Goal: Task Accomplishment & Management: Use online tool/utility

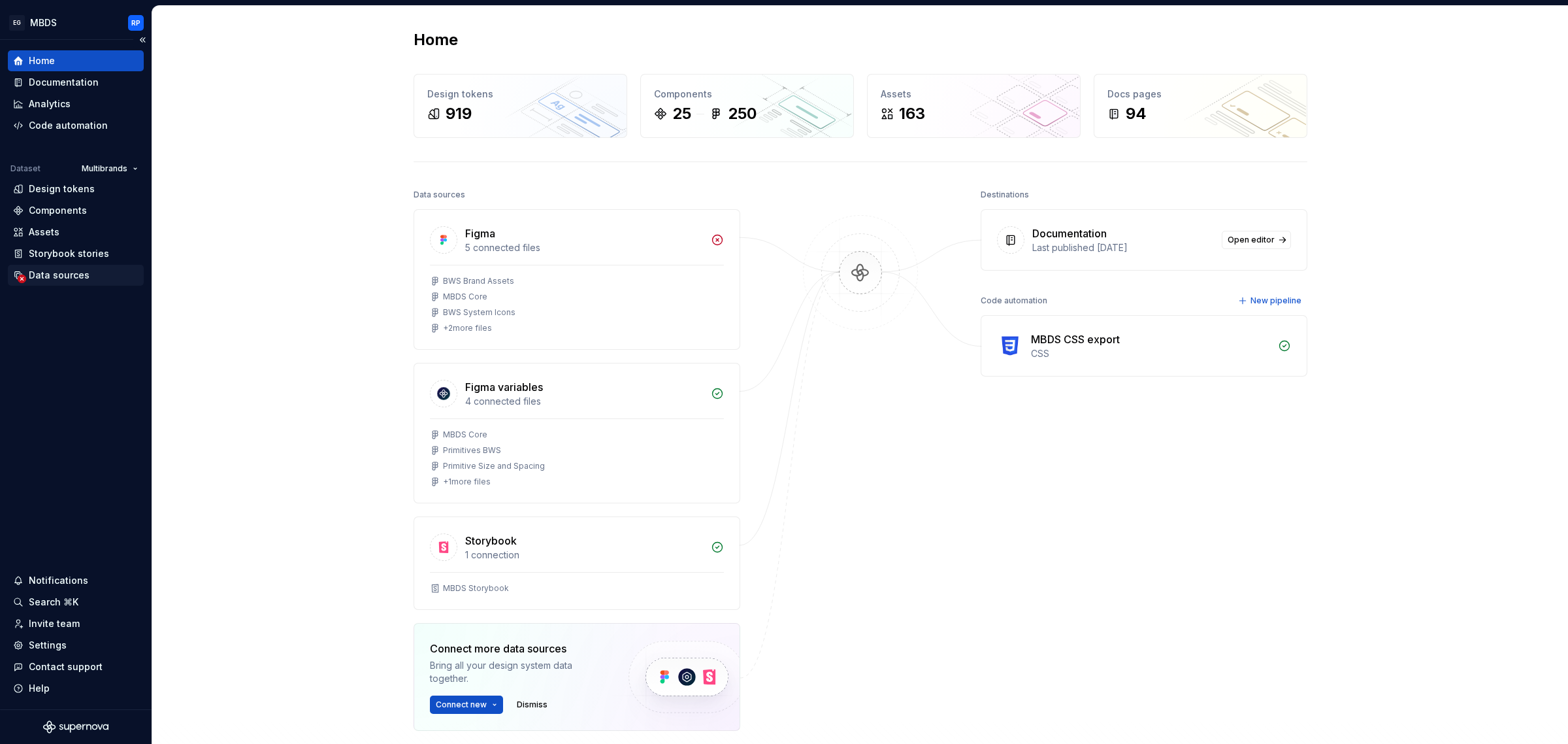
click at [41, 280] on div "Data sources" at bounding box center [59, 275] width 61 height 13
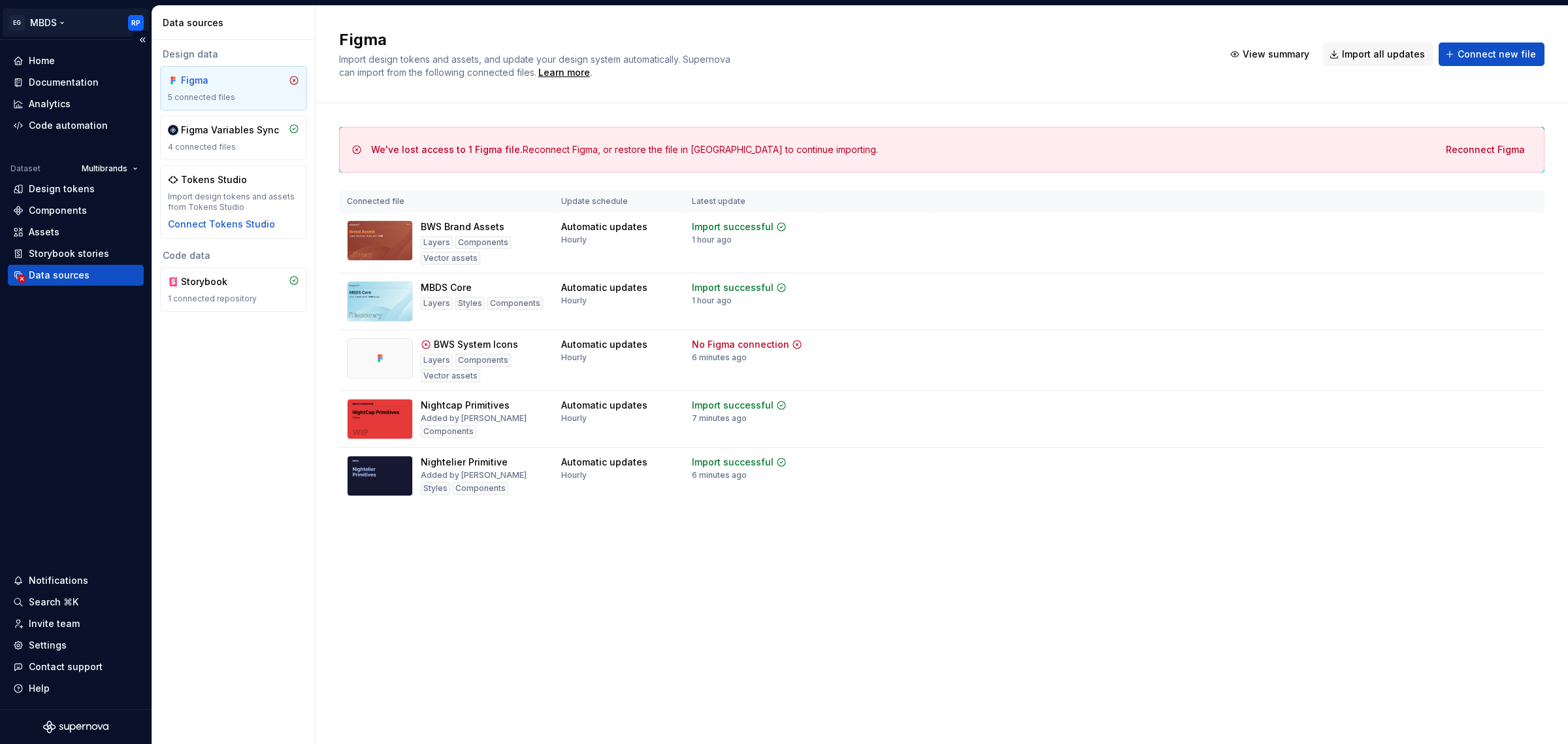
click at [49, 23] on html "EG MBDS RP Home Documentation Analytics Code automation Dataset Multibrands Des…" at bounding box center [784, 372] width 1568 height 744
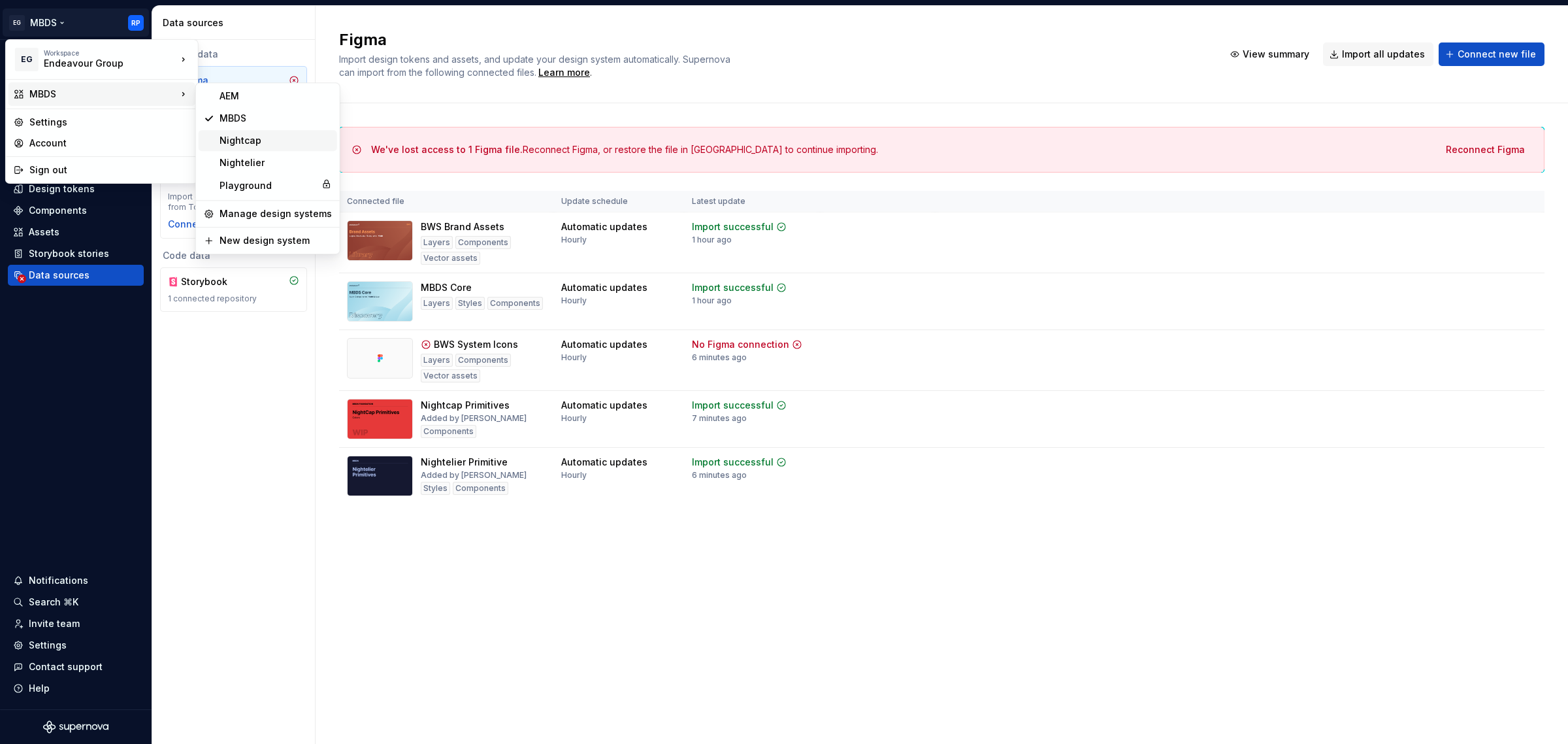
click at [251, 140] on div "Nightcap" at bounding box center [275, 140] width 112 height 13
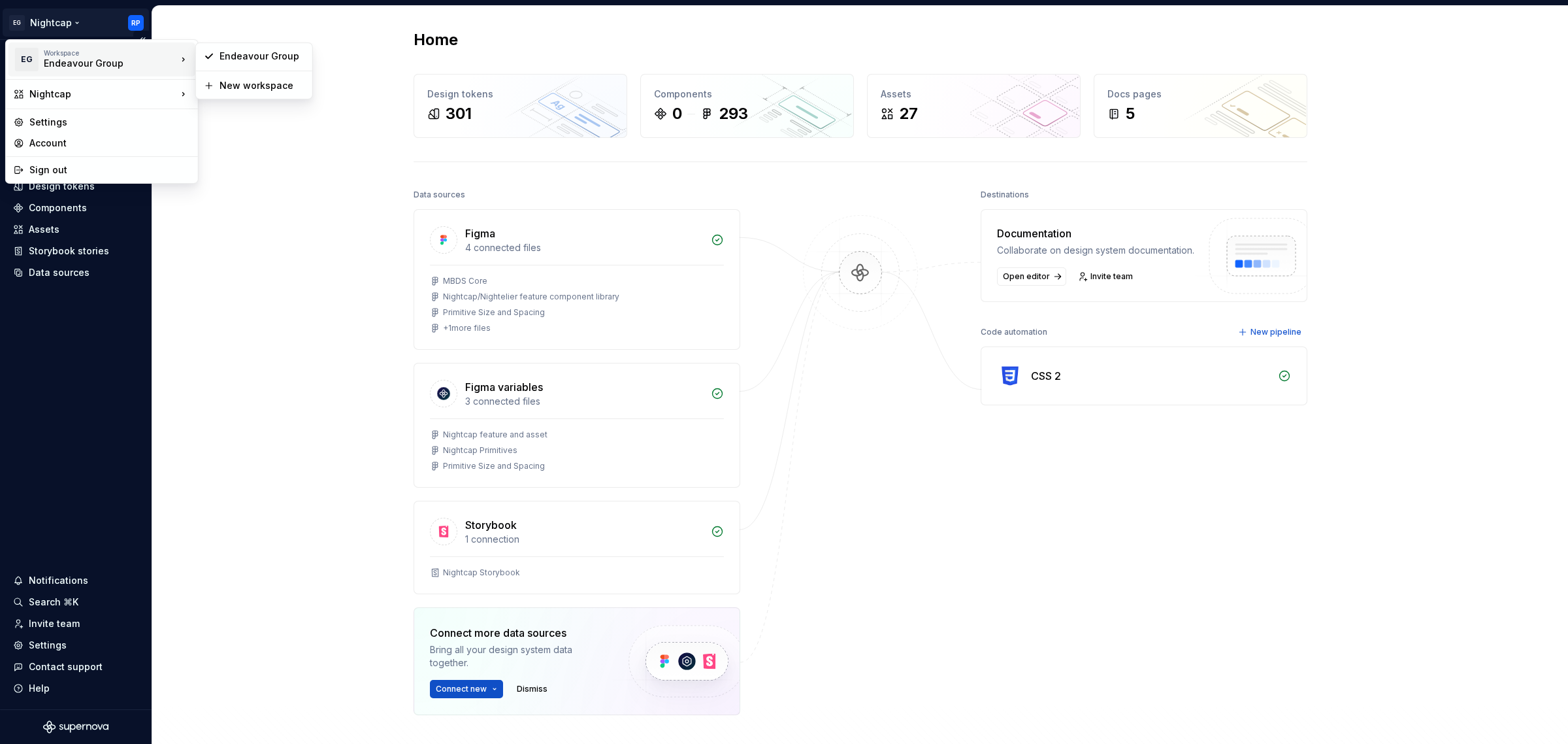
click at [269, 94] on body "EG Nightcap RP Home Documentation Analytics Code automation Design system data …" at bounding box center [784, 372] width 1568 height 744
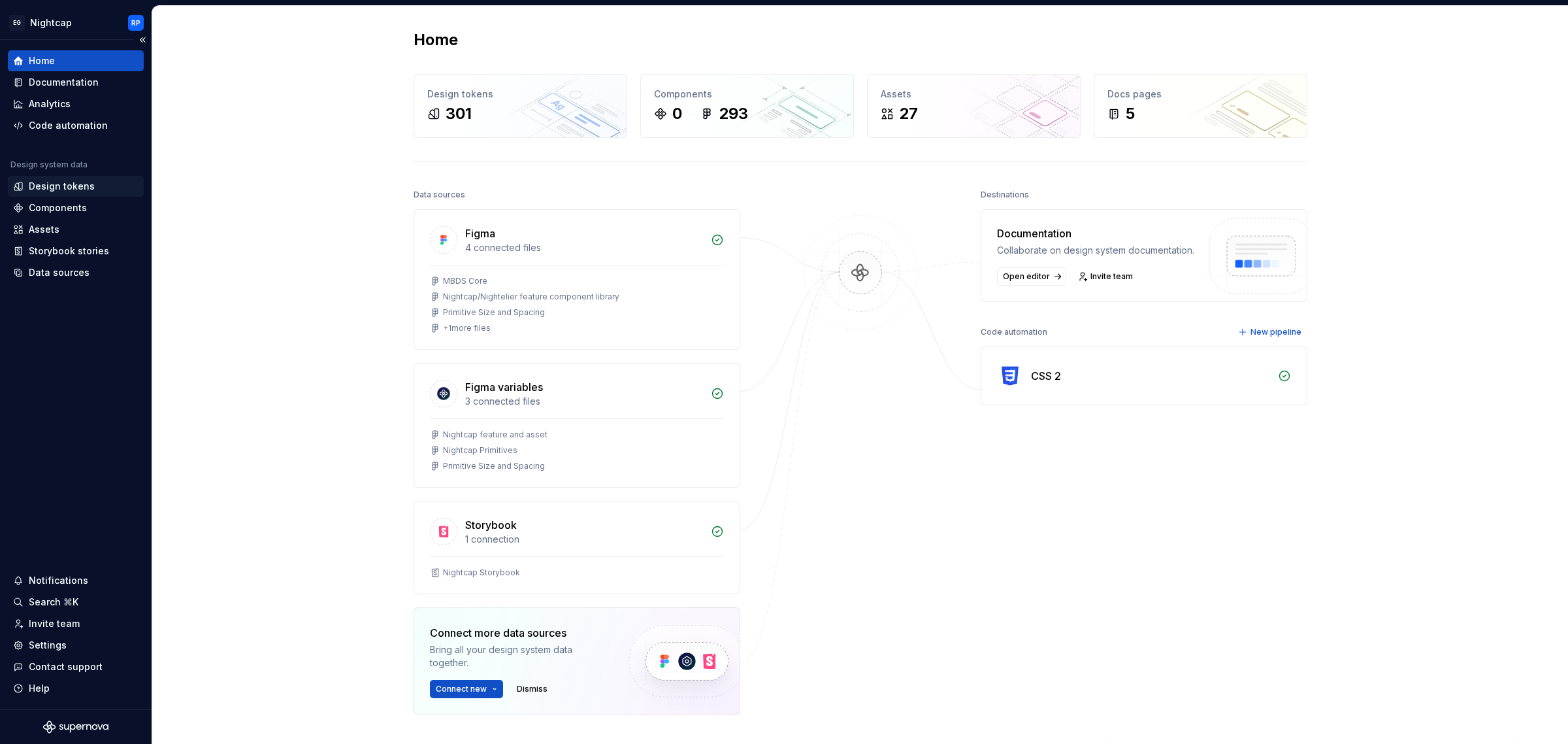
click at [72, 196] on div "Design tokens" at bounding box center [76, 186] width 136 height 21
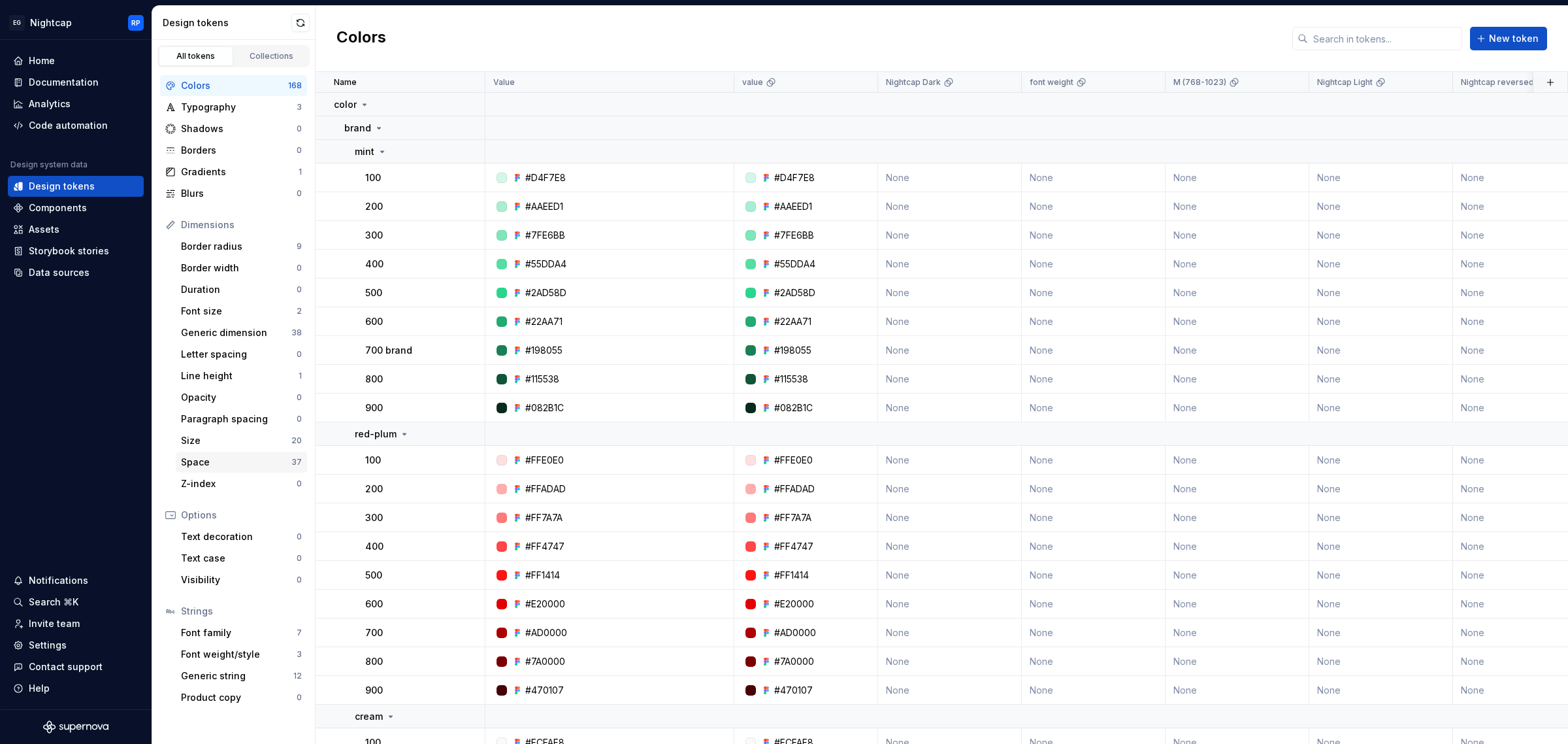
click at [212, 465] on div "Space" at bounding box center [236, 462] width 110 height 13
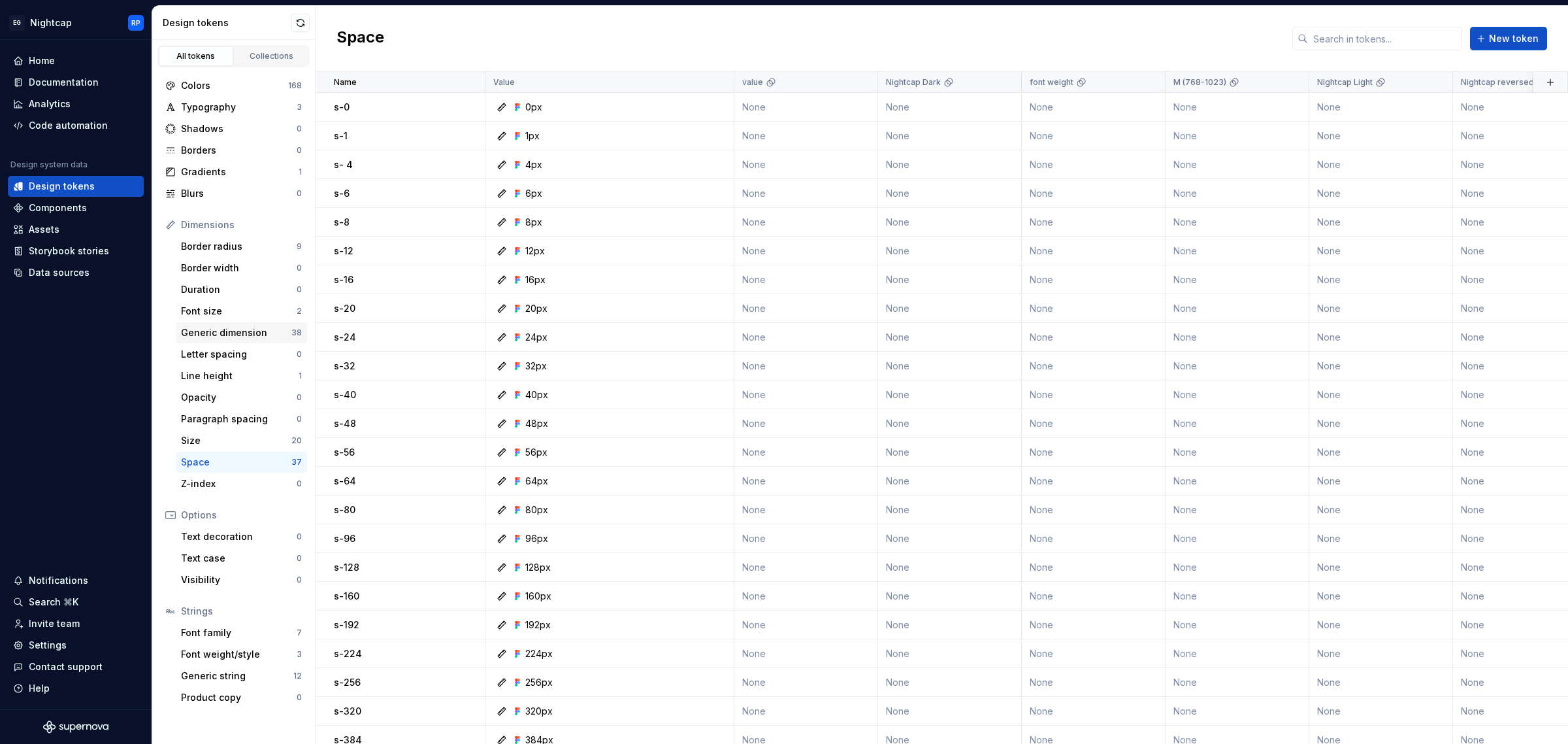
click at [227, 329] on div "Generic dimension" at bounding box center [236, 332] width 110 height 13
click at [220, 338] on div "Generic dimension" at bounding box center [236, 332] width 110 height 13
click at [216, 314] on div "Font size" at bounding box center [238, 311] width 116 height 13
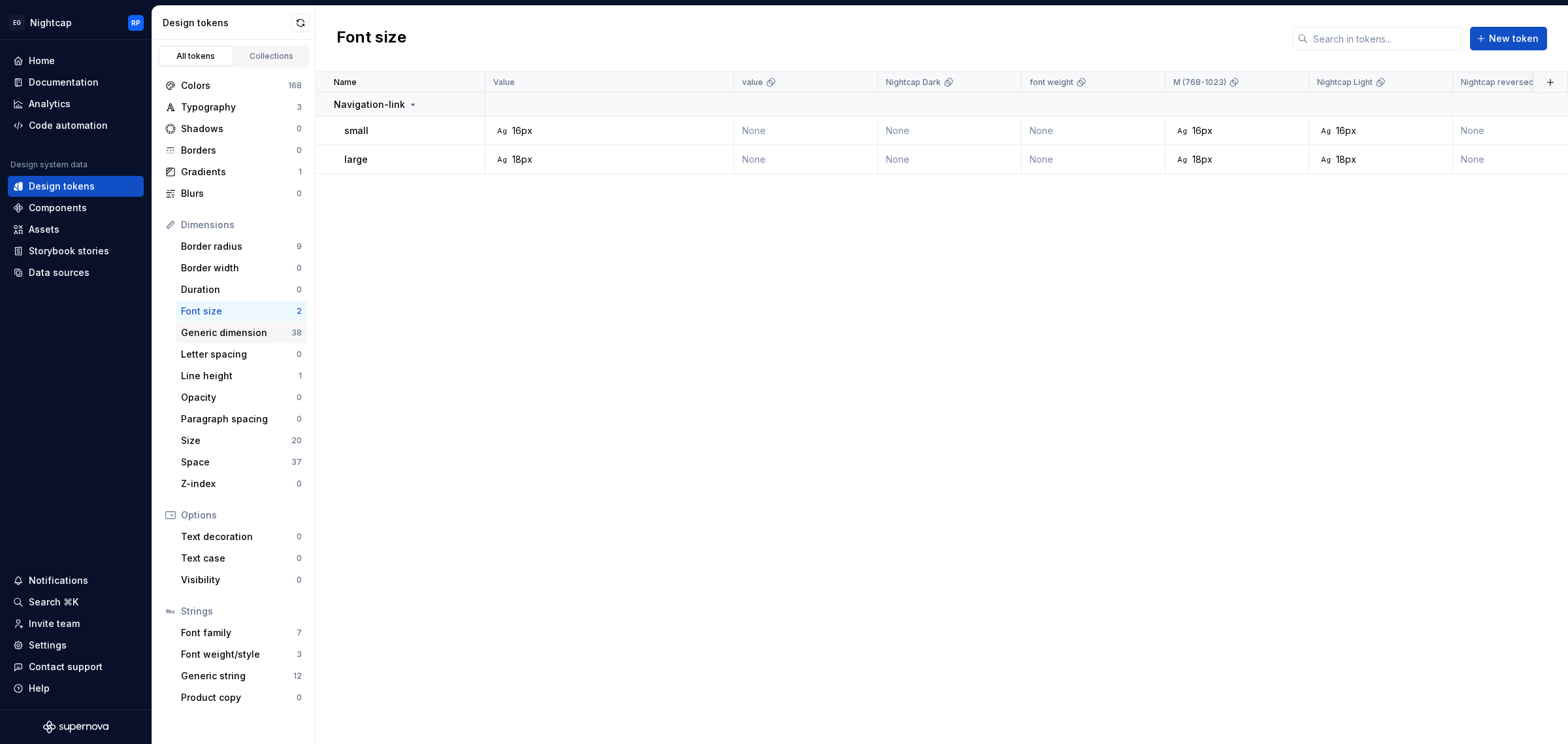
click at [214, 333] on div "Generic dimension" at bounding box center [236, 332] width 110 height 13
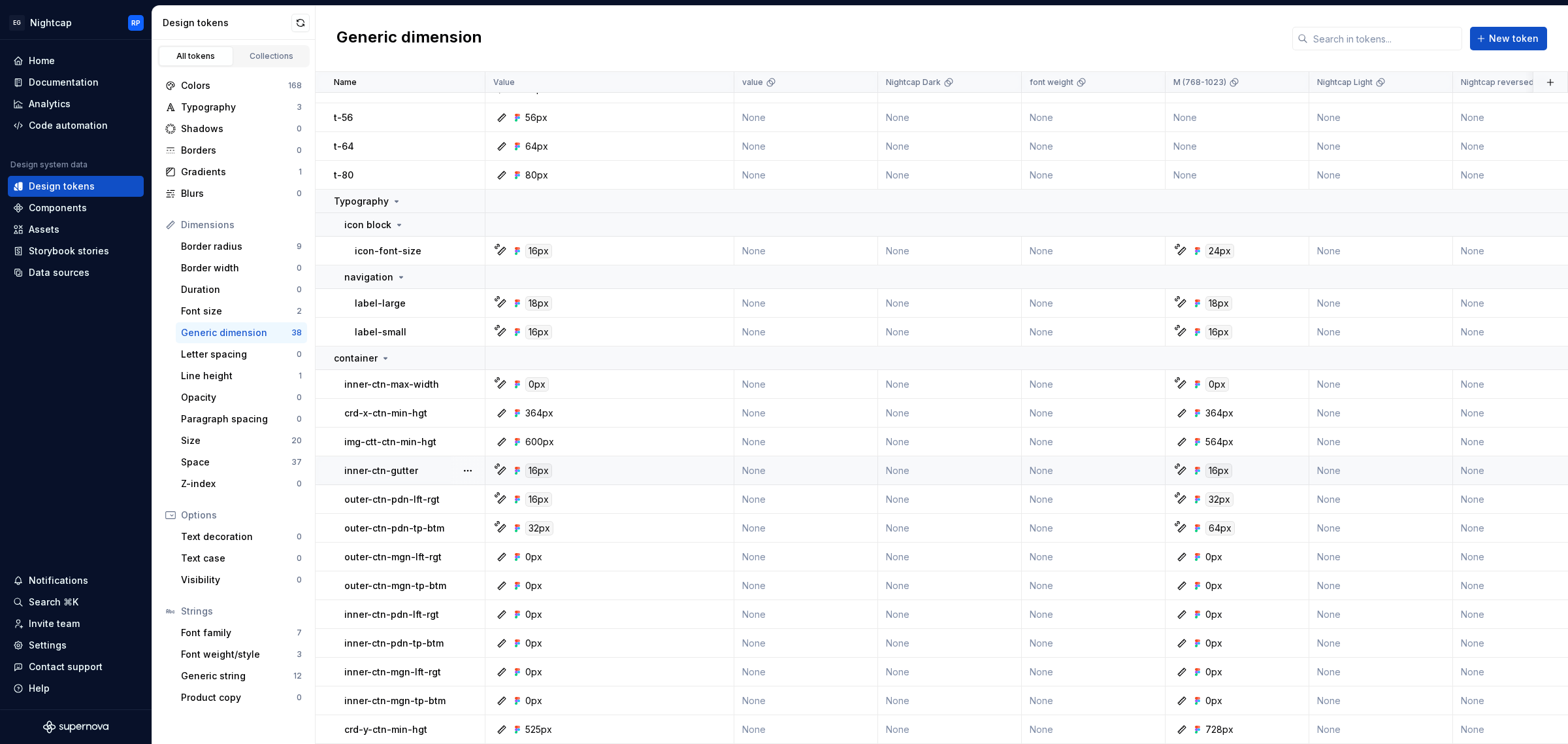
scroll to position [544, 0]
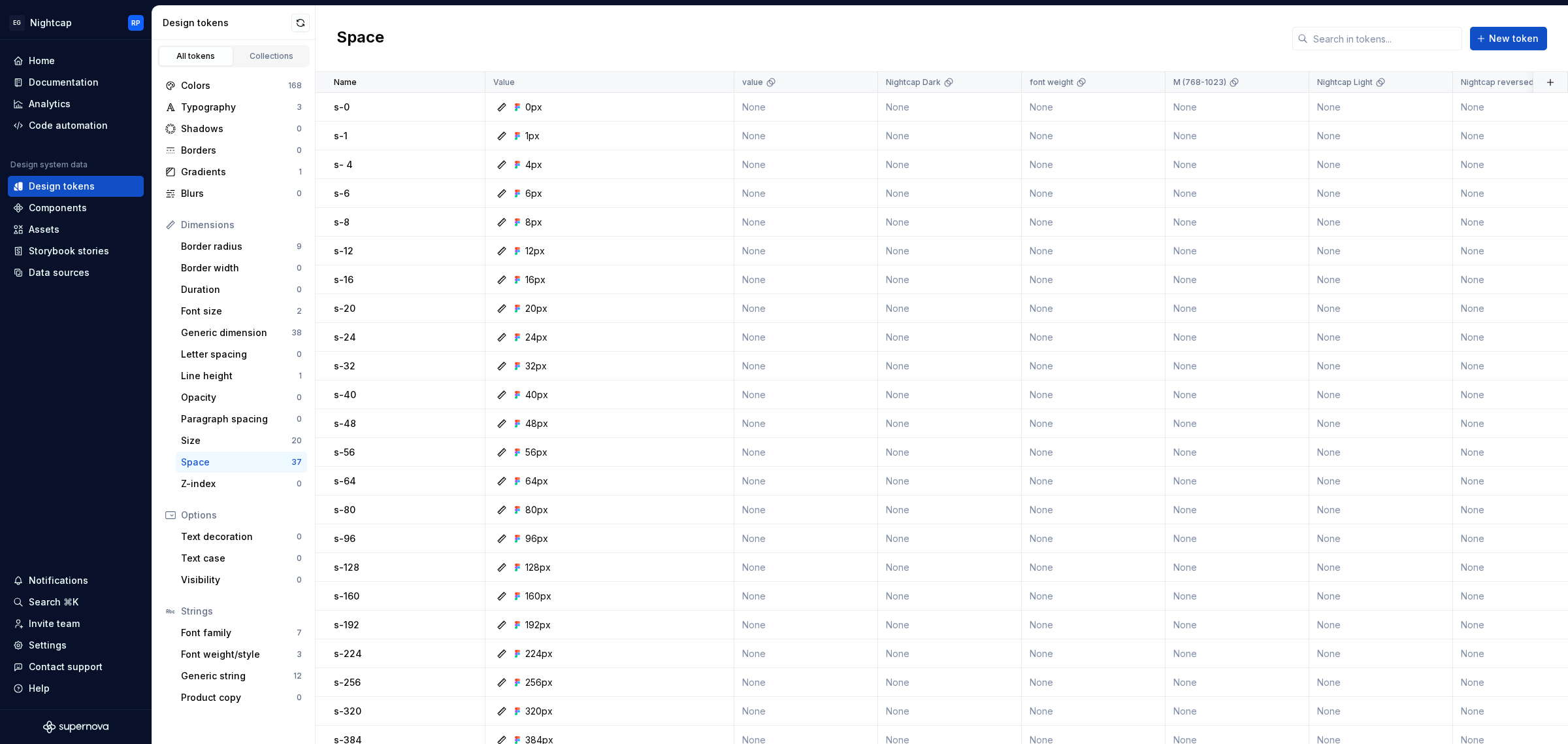
scroll to position [467, 0]
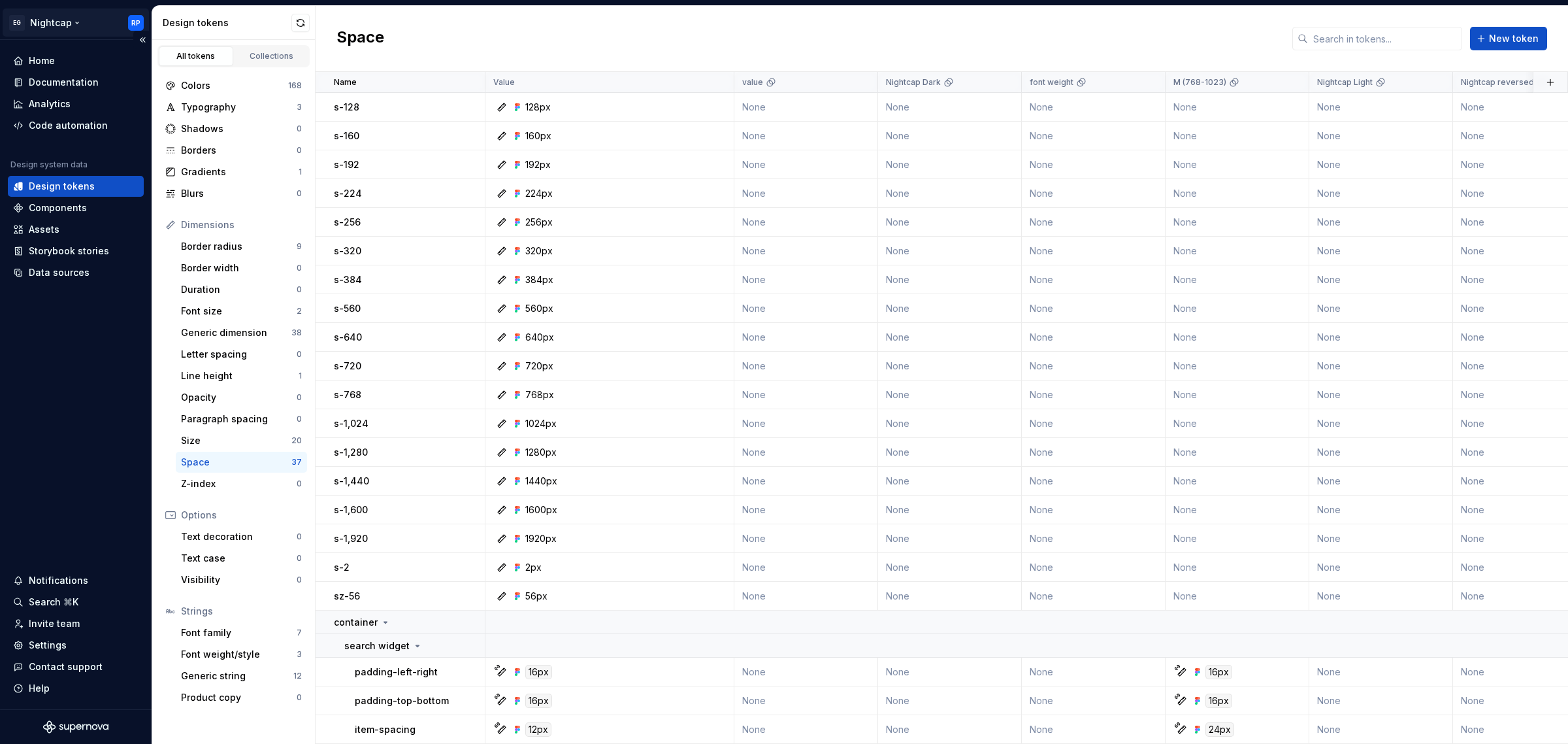
click at [62, 25] on html "EG Nightcap RP Home Documentation Analytics Code automation Design system data …" at bounding box center [784, 372] width 1568 height 744
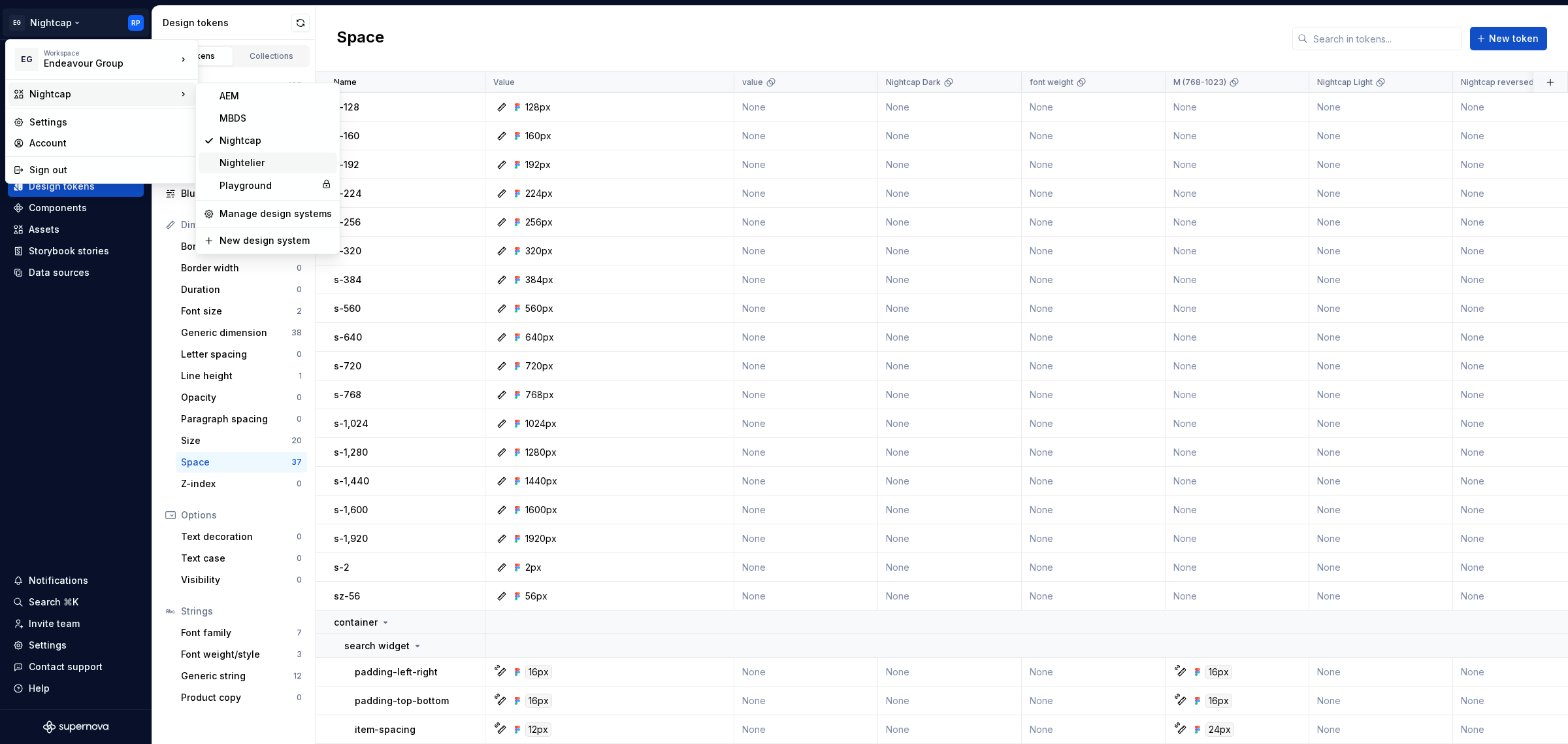
click at [278, 152] on div "Nightelier" at bounding box center [268, 162] width 138 height 21
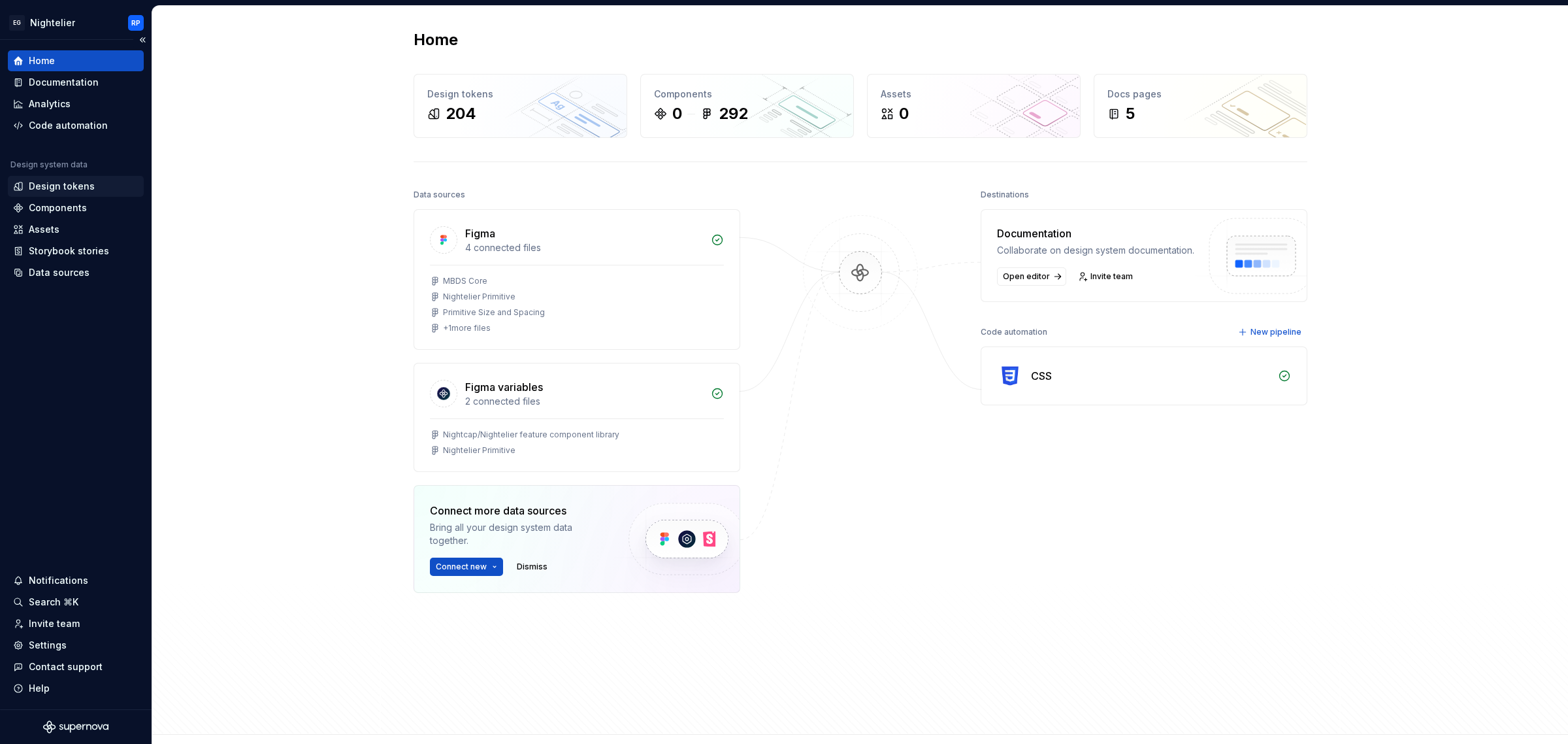
click at [71, 188] on div "Design tokens" at bounding box center [62, 186] width 66 height 13
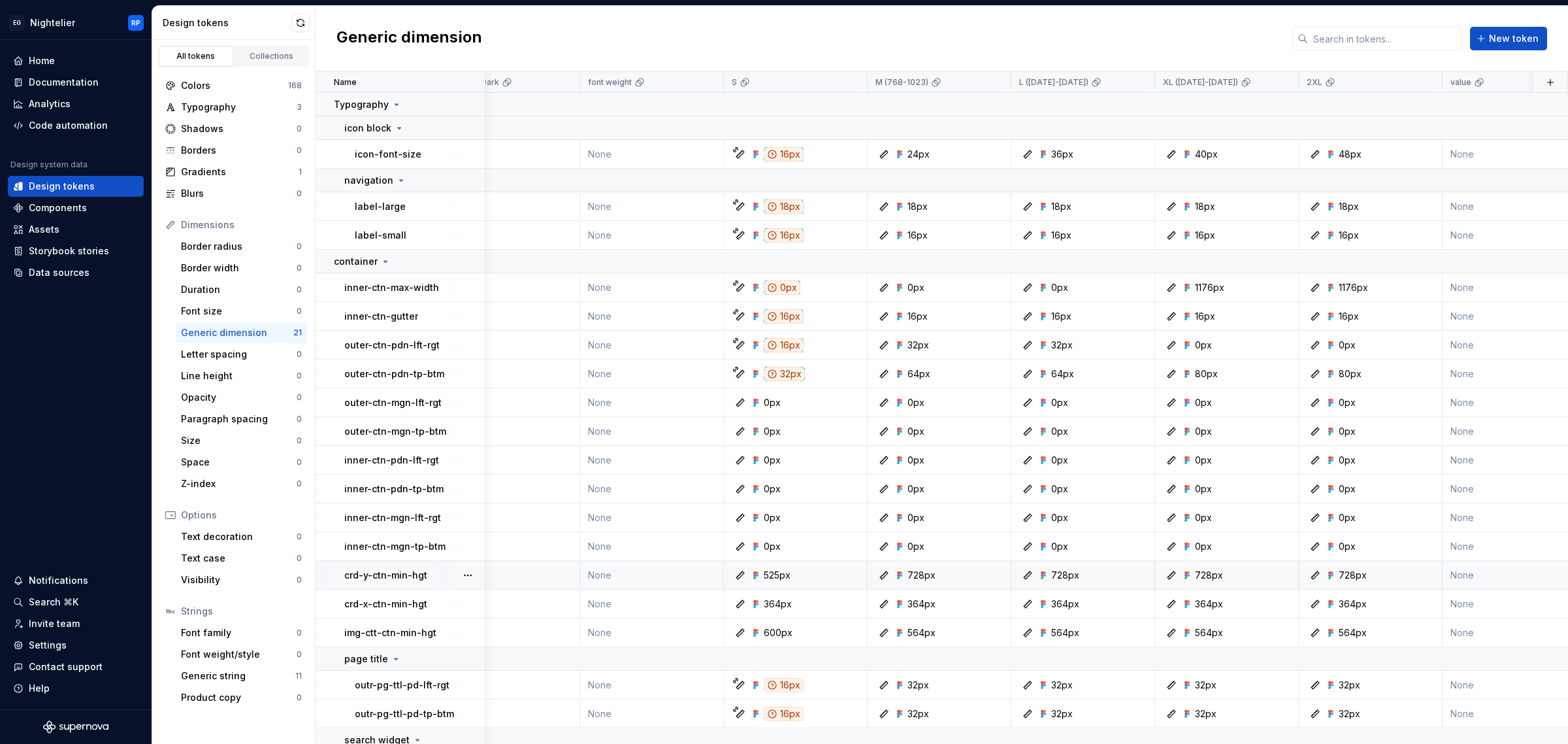
scroll to position [101, 624]
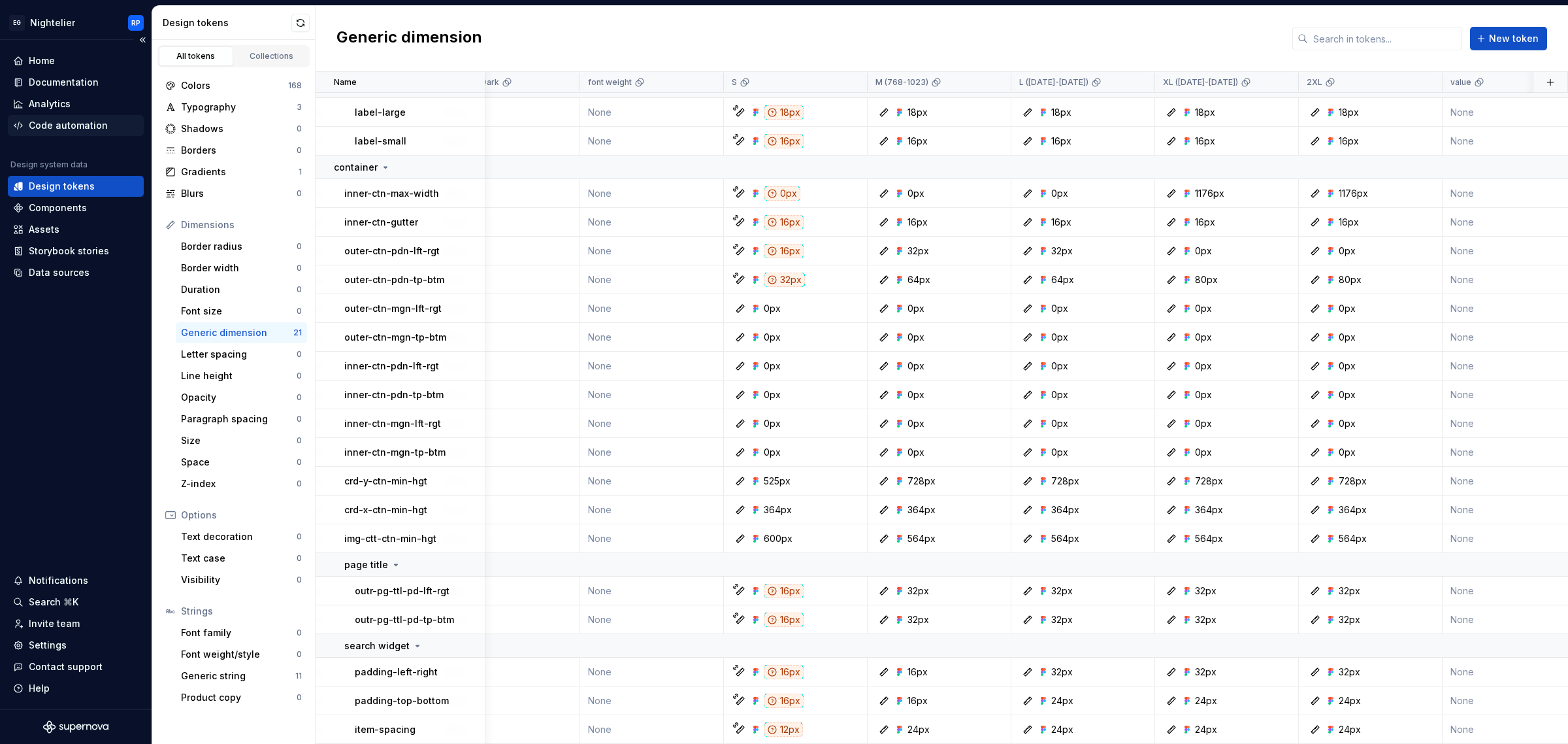
click at [103, 119] on div "Code automation" at bounding box center [68, 126] width 79 height 13
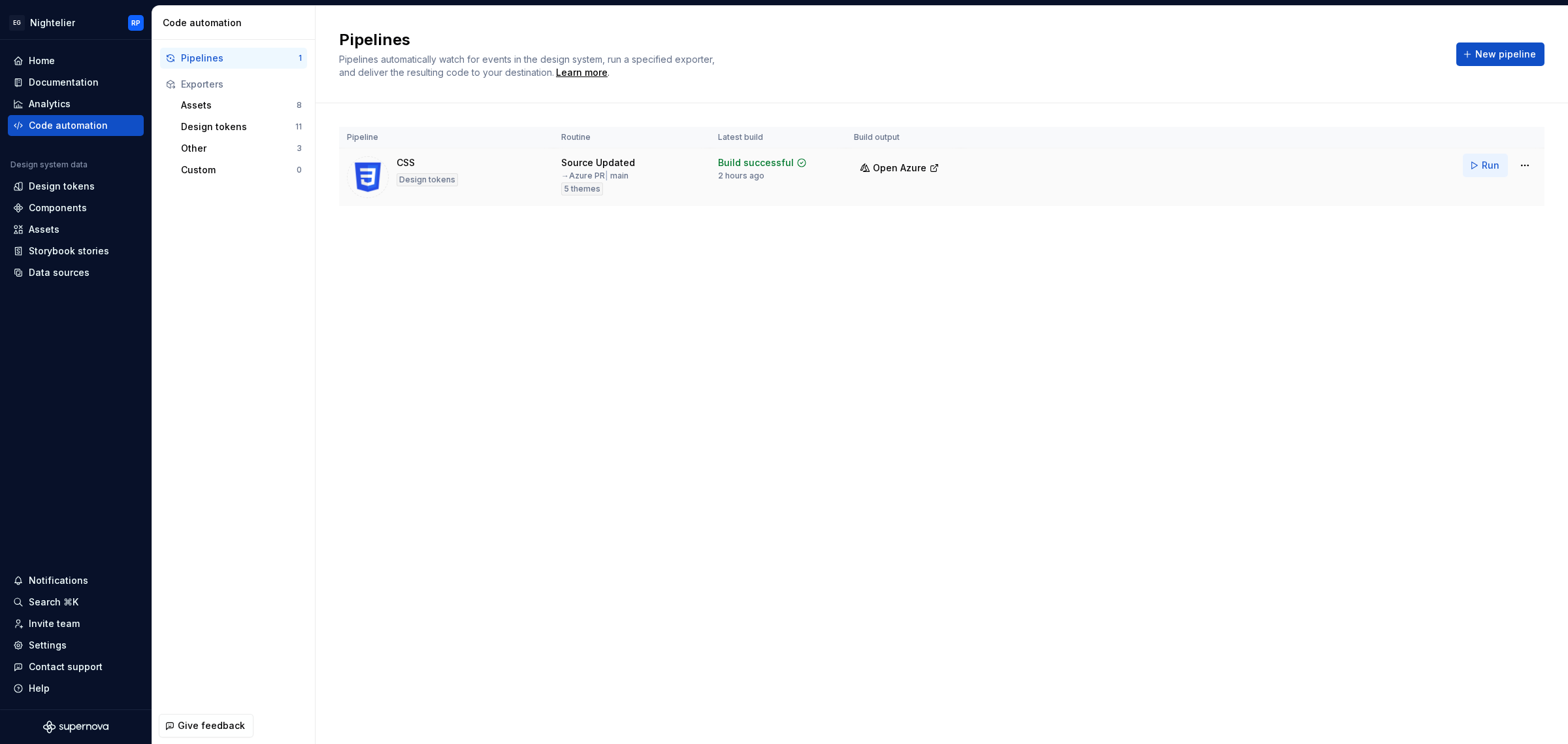
click at [1489, 168] on span "Run" at bounding box center [1490, 165] width 17 height 13
click at [1525, 164] on html "EG Nightelier RP Home Documentation Analytics Code automation Design system dat…" at bounding box center [784, 372] width 1568 height 744
click at [1484, 194] on div "Edit pipeline" at bounding box center [1507, 194] width 112 height 13
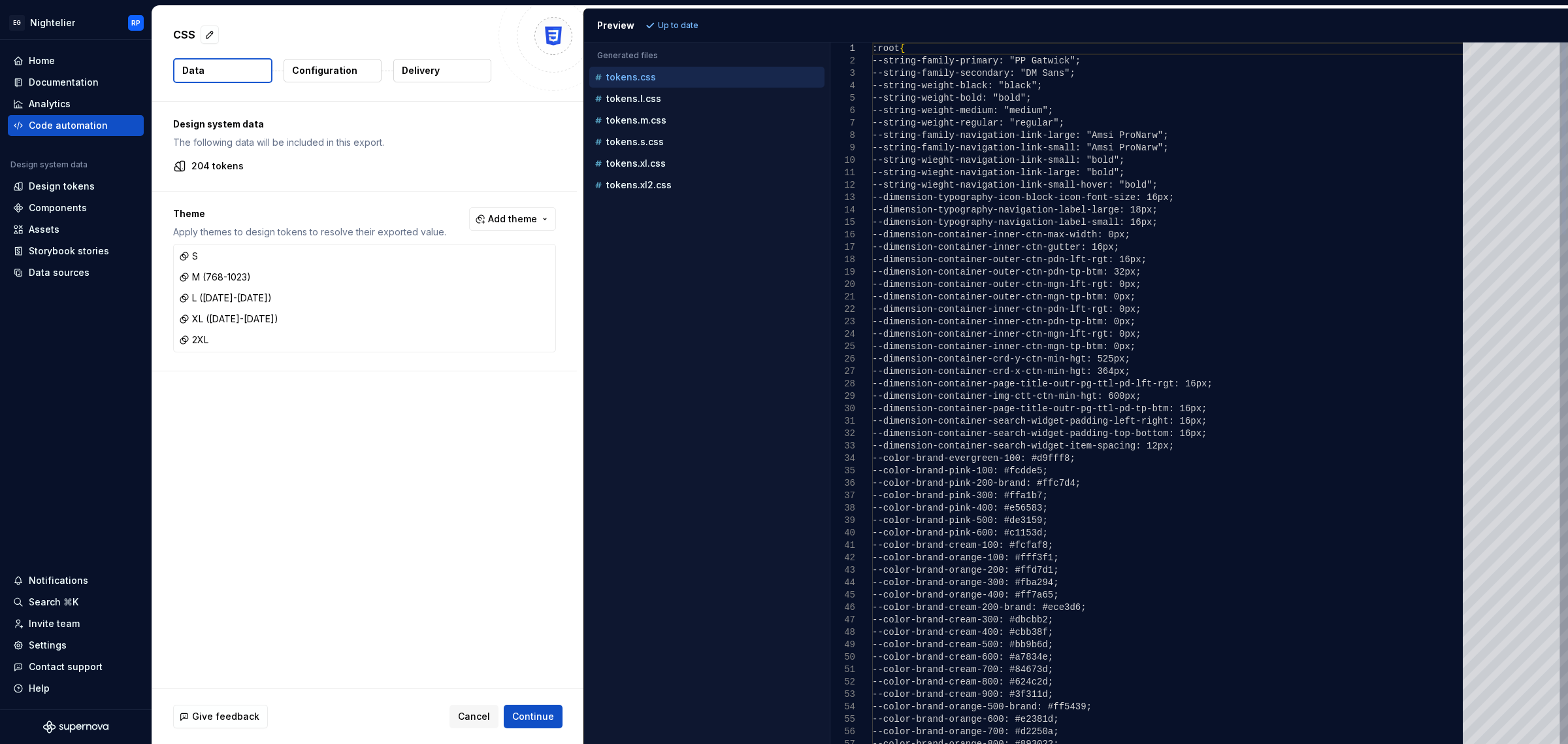
click at [327, 77] on button "Configuration" at bounding box center [333, 71] width 98 height 24
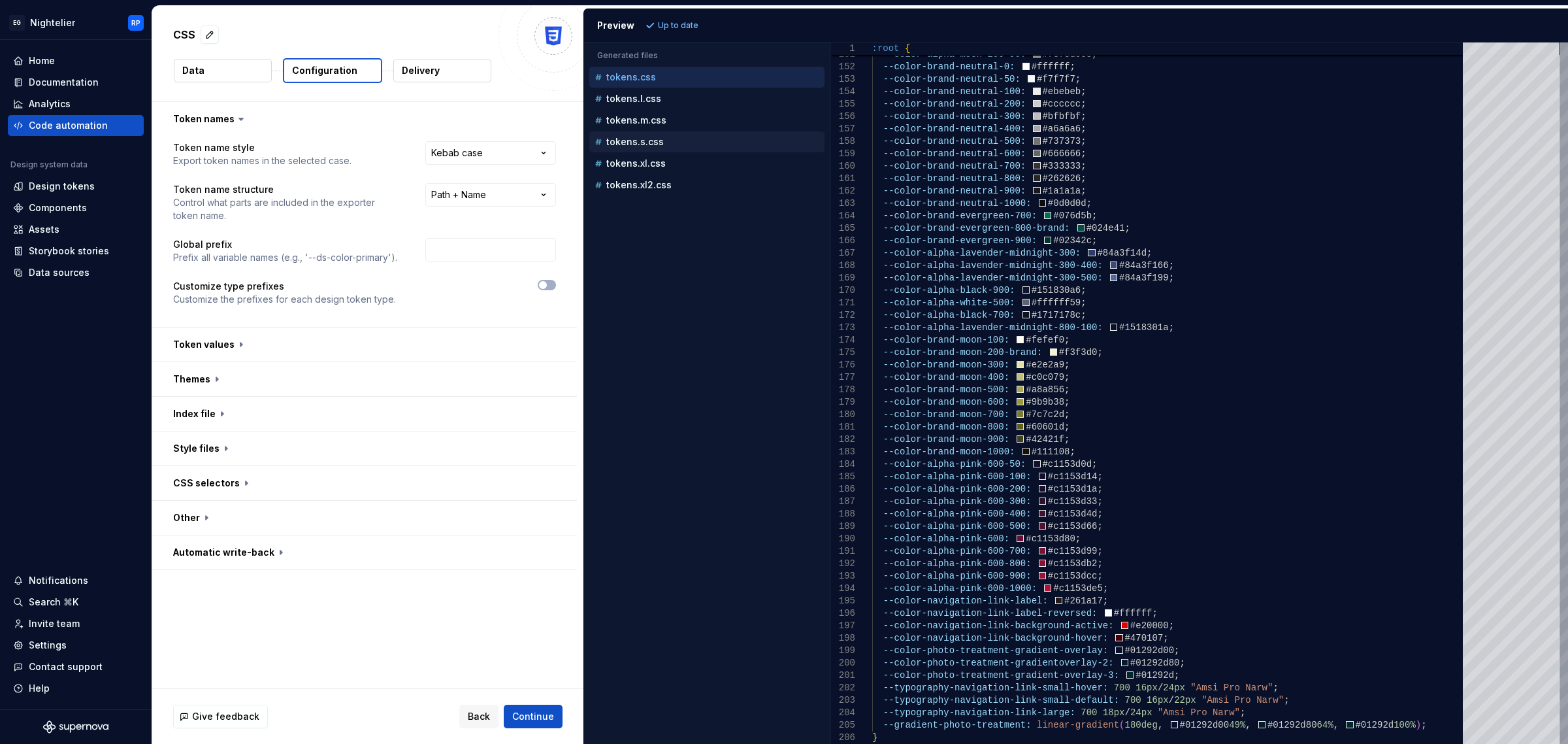
click at [682, 144] on div "tokens.s.css" at bounding box center [708, 142] width 233 height 13
type textarea "**********"
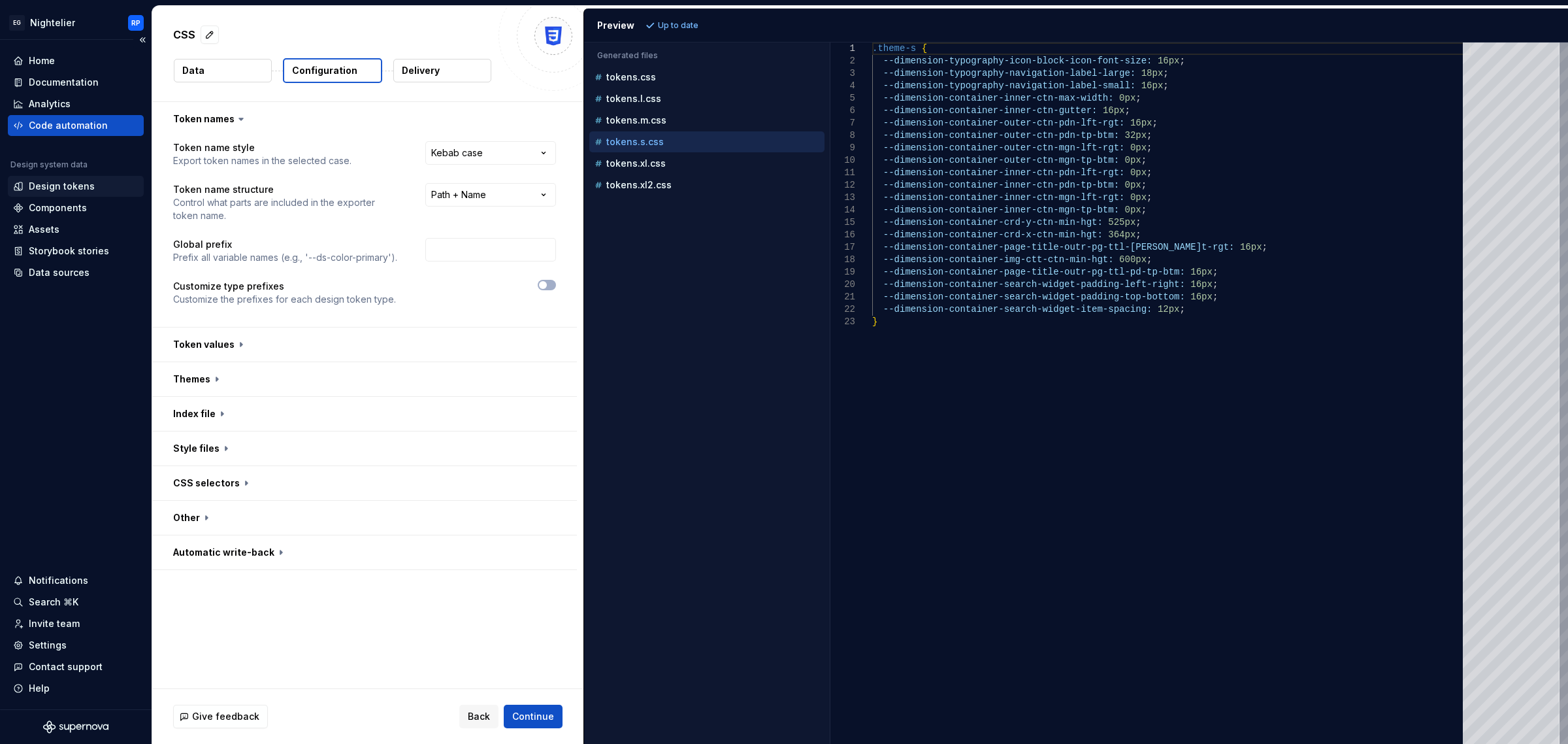
click at [96, 196] on div "Design tokens" at bounding box center [76, 186] width 136 height 21
click at [89, 191] on div "Design tokens" at bounding box center [62, 186] width 66 height 13
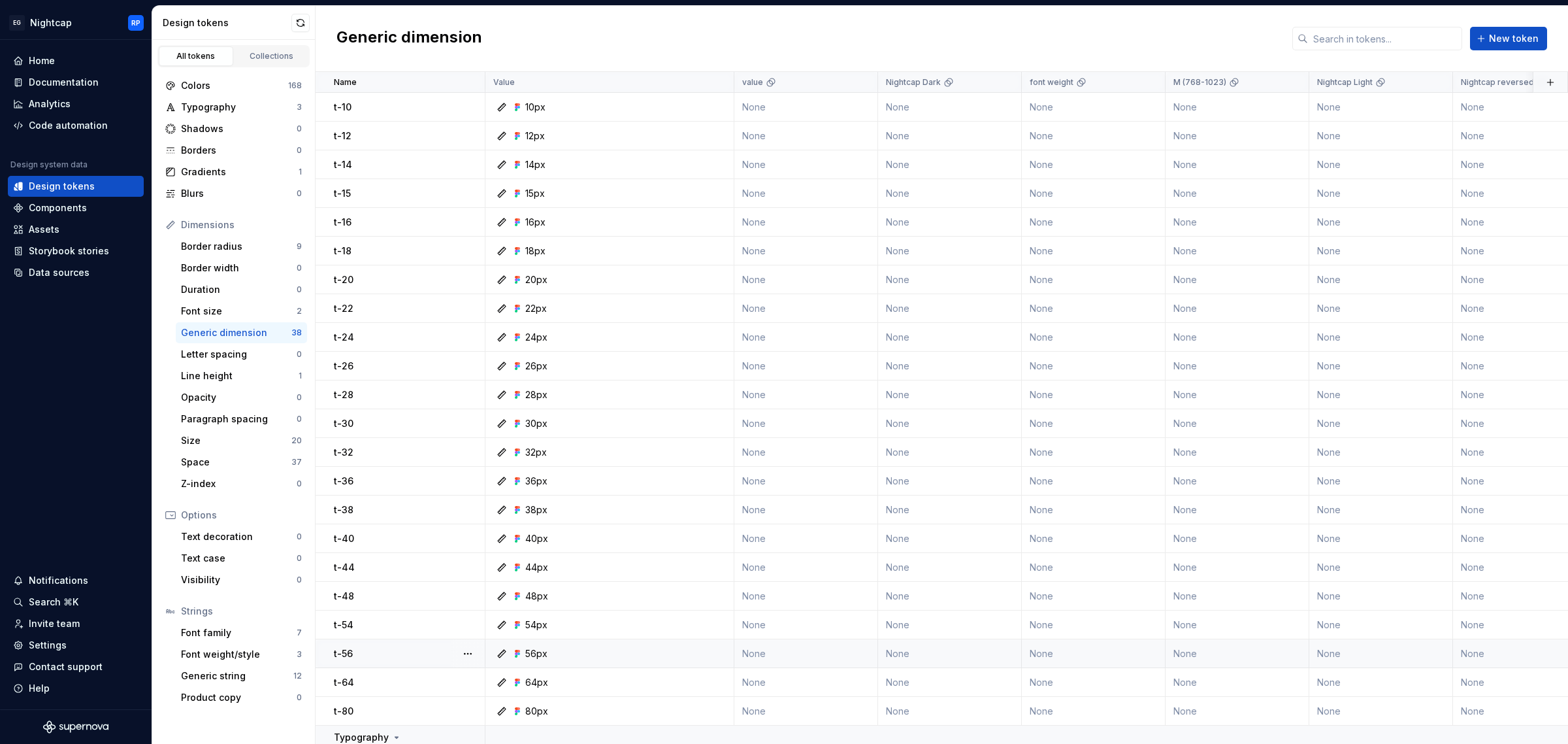
scroll to position [544, 0]
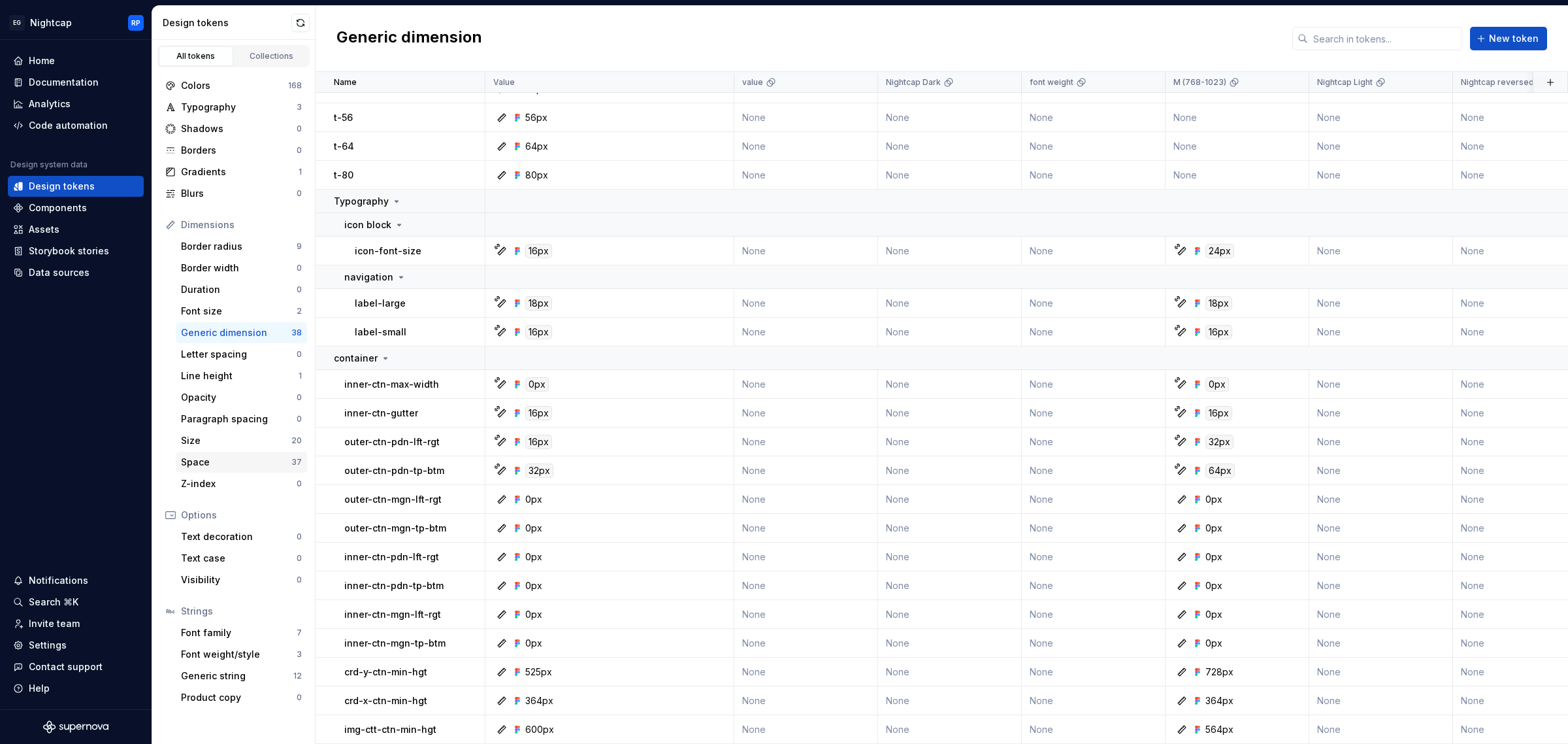
click at [228, 459] on div "Space" at bounding box center [236, 462] width 110 height 13
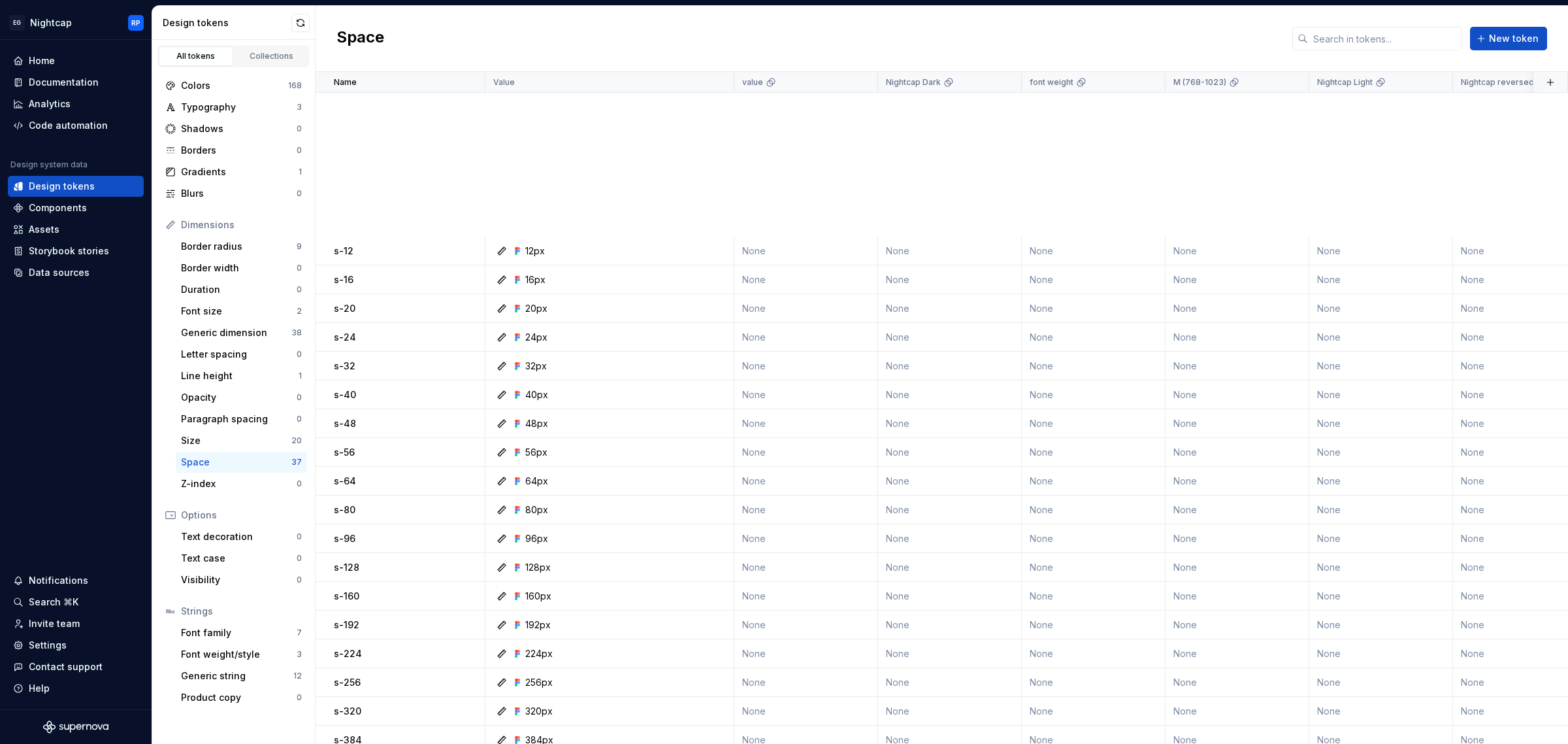
scroll to position [467, 0]
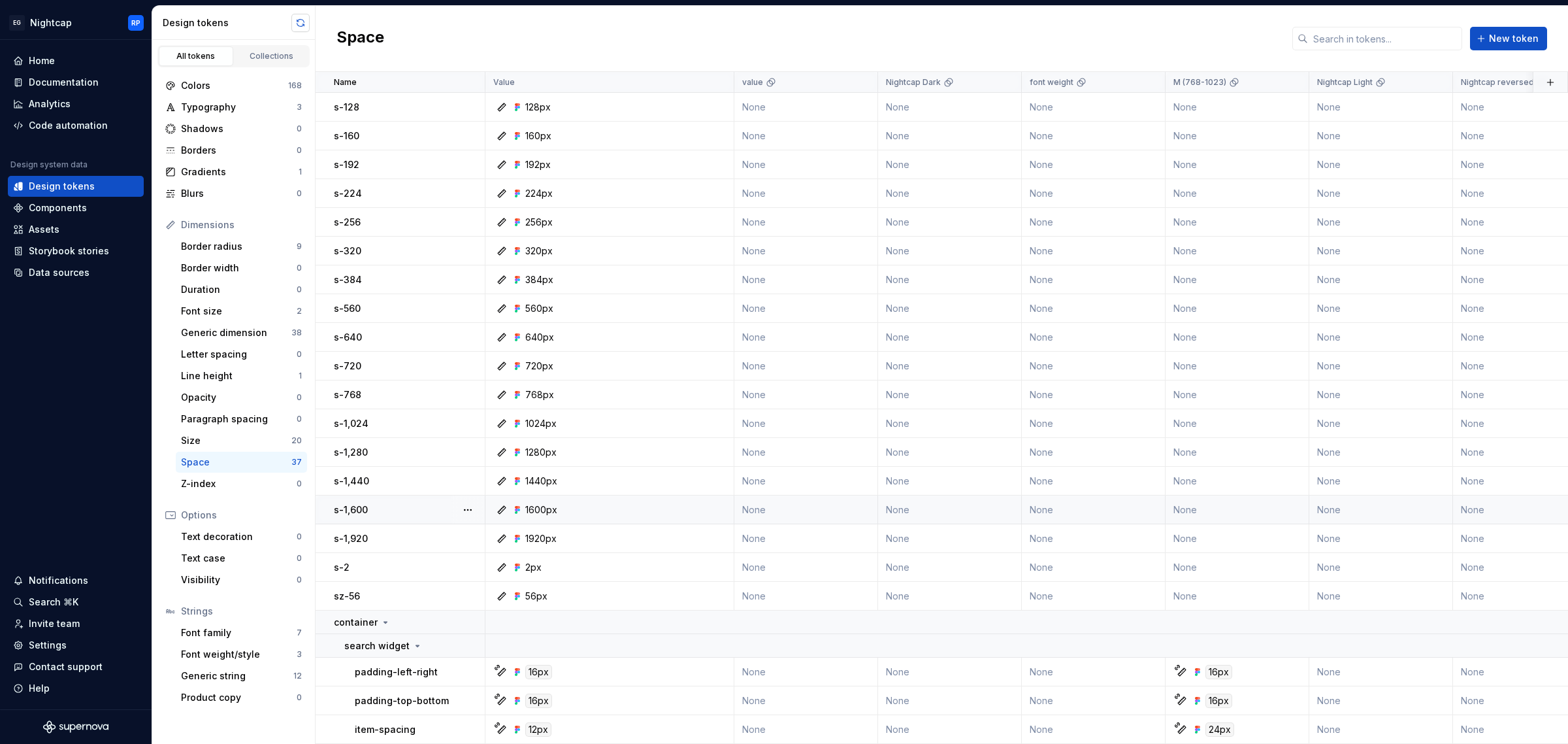
click at [300, 21] on button "button" at bounding box center [300, 23] width 18 height 18
click at [88, 247] on div "Storybook stories" at bounding box center [69, 251] width 80 height 13
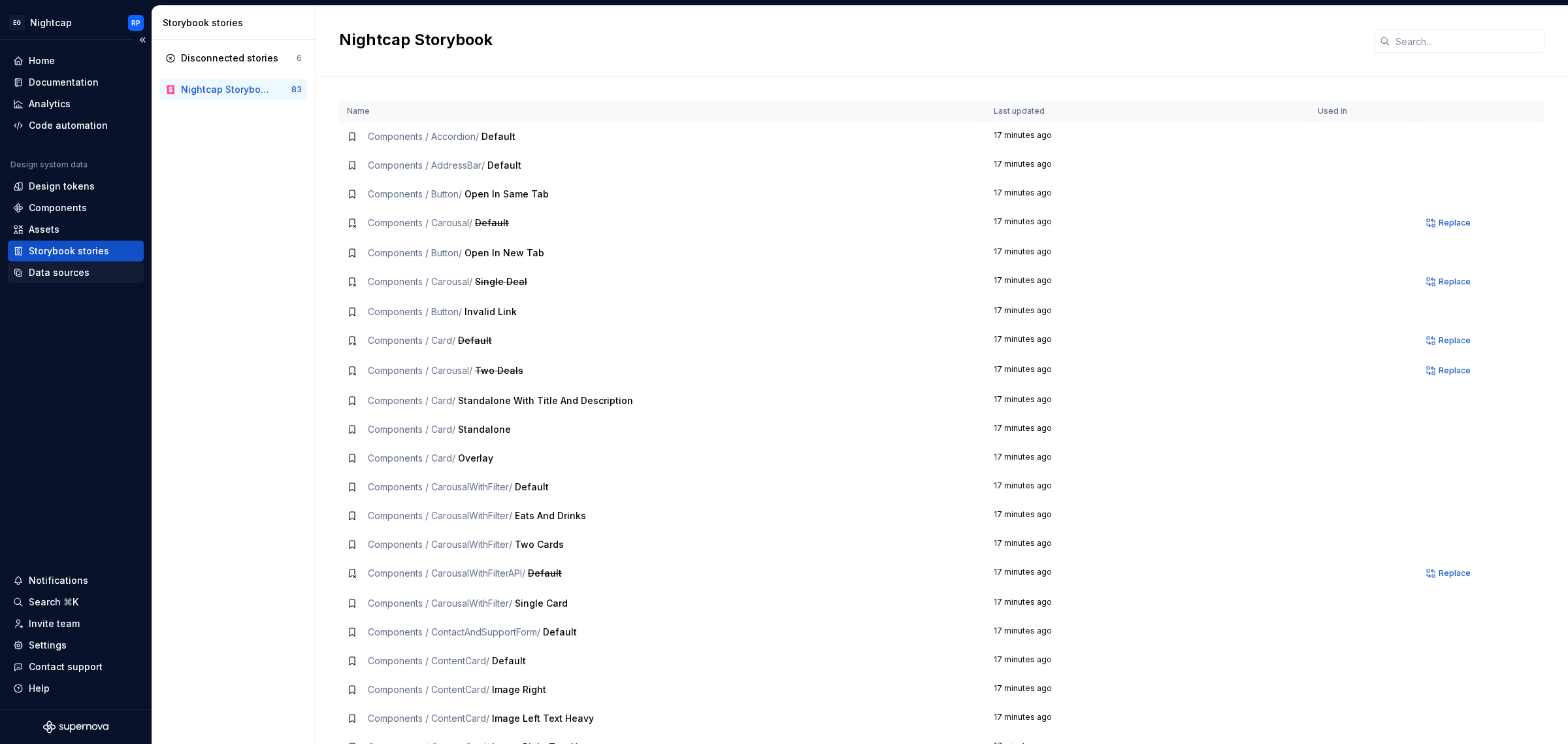
click at [64, 272] on div "Data sources" at bounding box center [59, 272] width 61 height 13
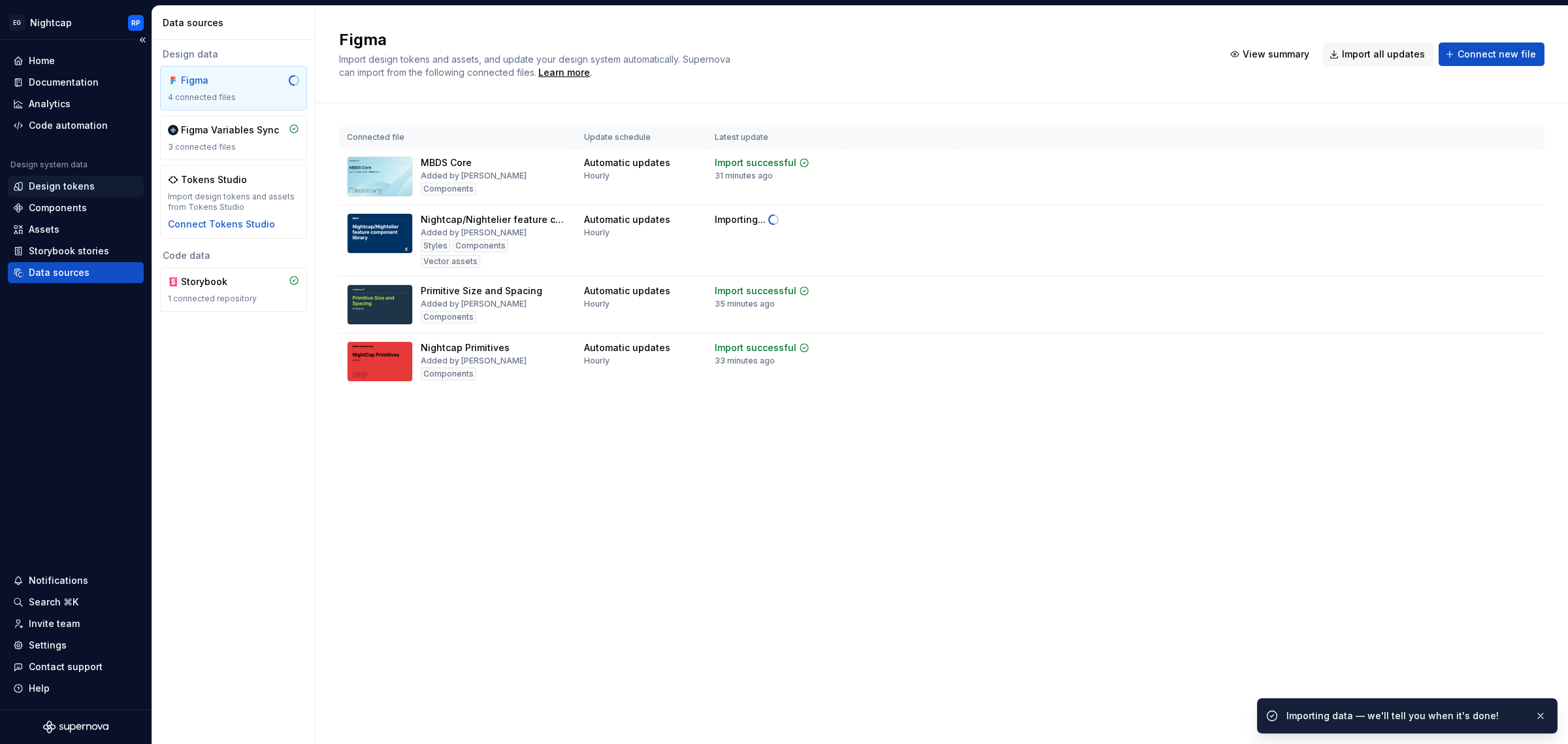
click at [76, 187] on div "Design tokens" at bounding box center [62, 186] width 66 height 13
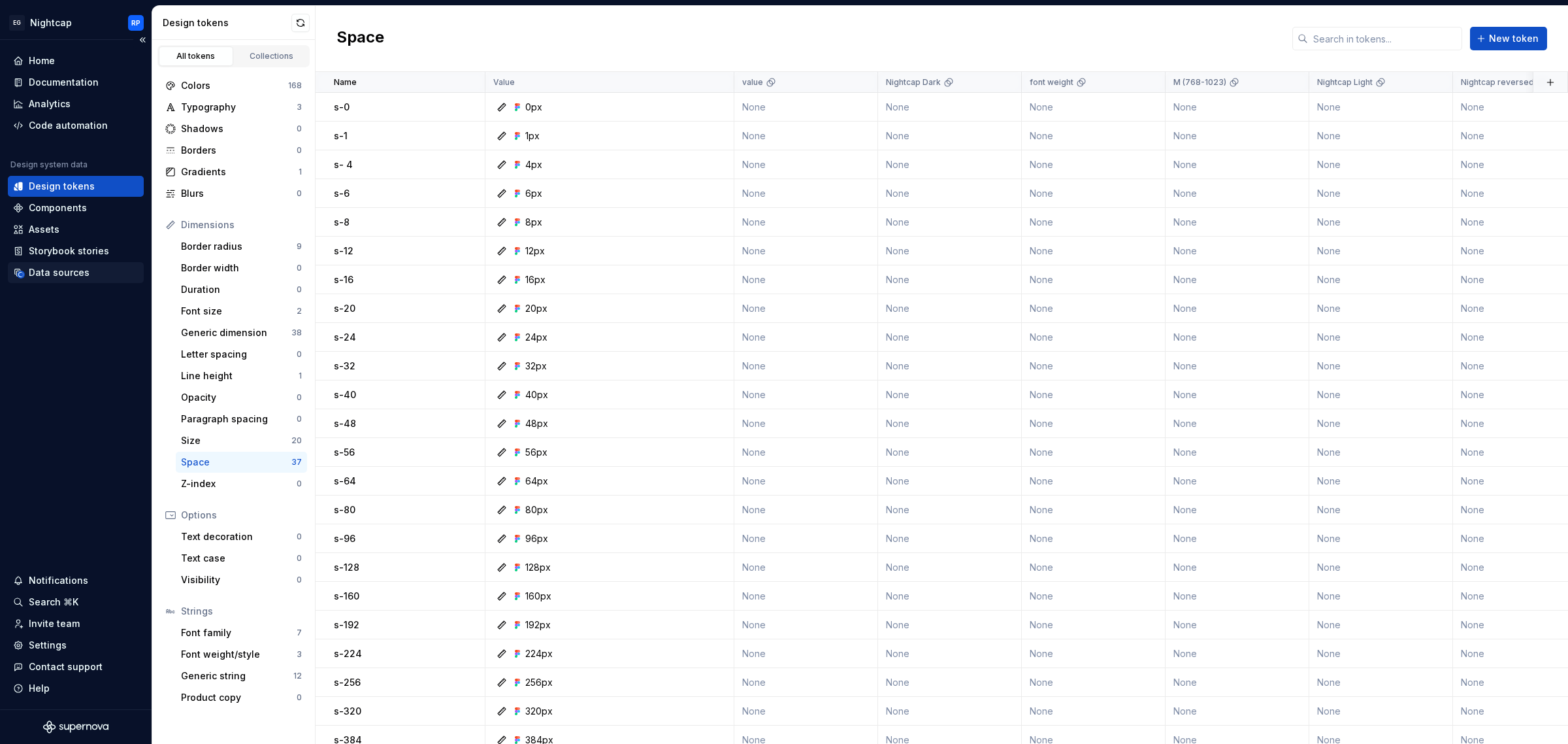
click at [49, 280] on div "Data sources" at bounding box center [76, 272] width 136 height 21
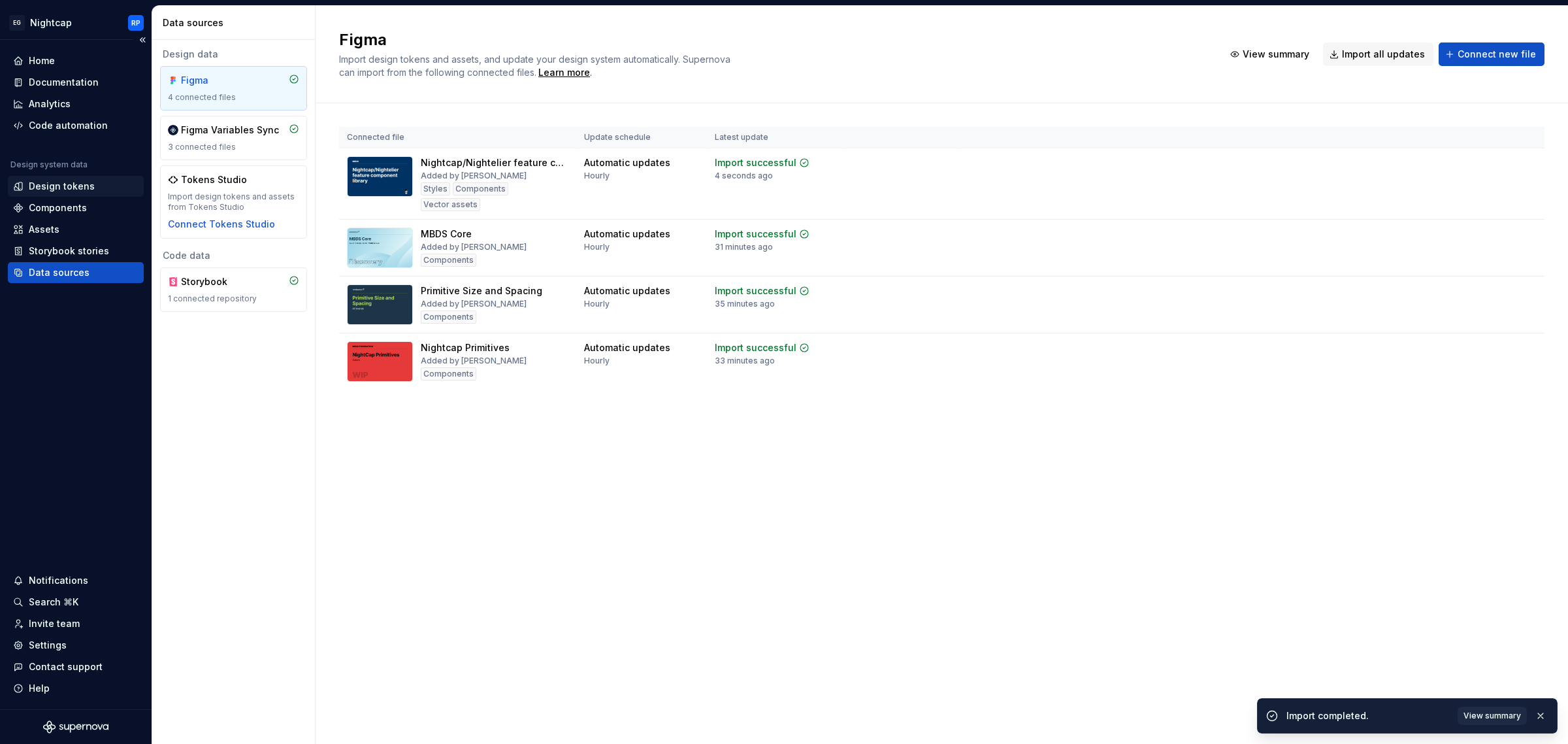
click at [73, 189] on div "Design tokens" at bounding box center [62, 186] width 66 height 13
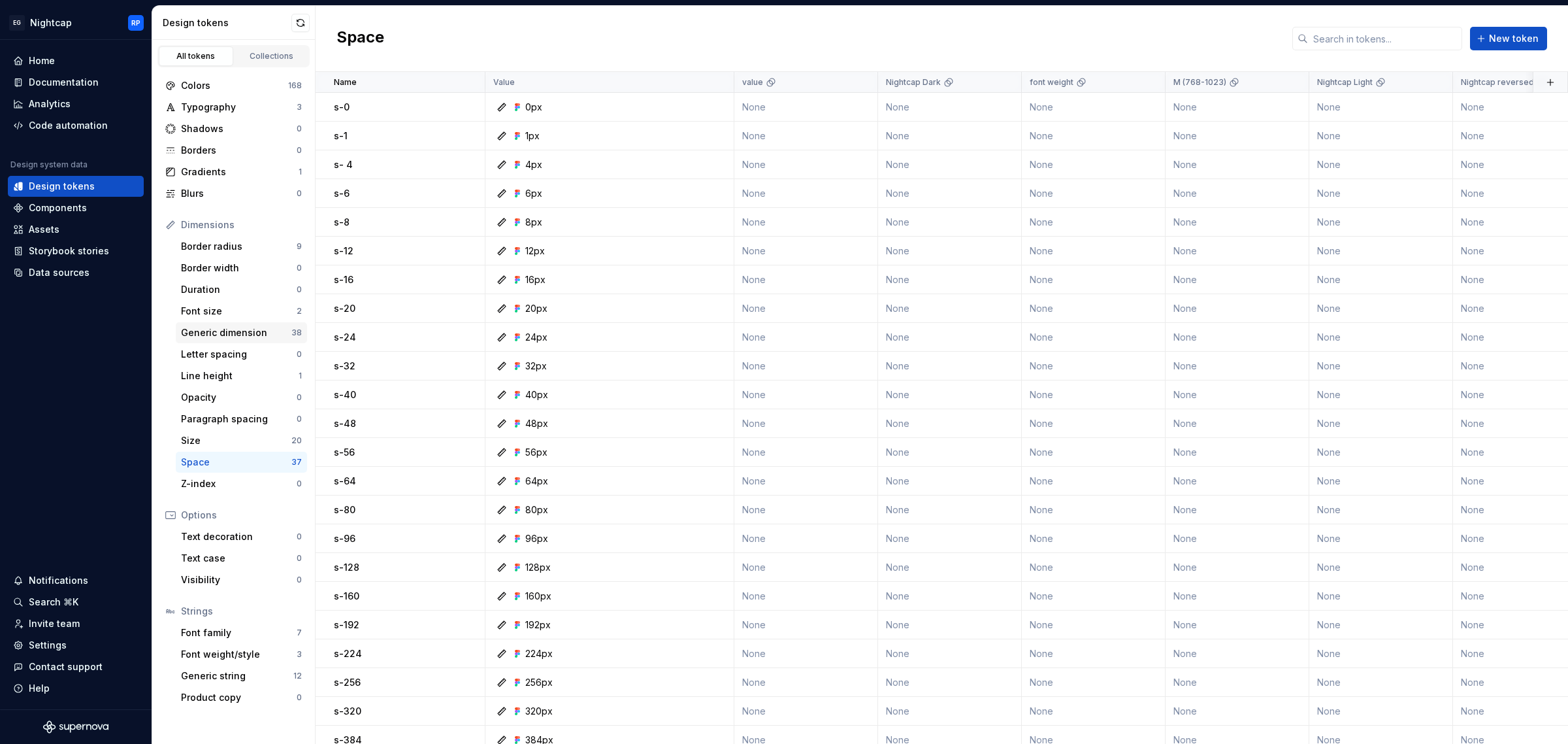
click at [256, 333] on div "Generic dimension" at bounding box center [236, 332] width 110 height 13
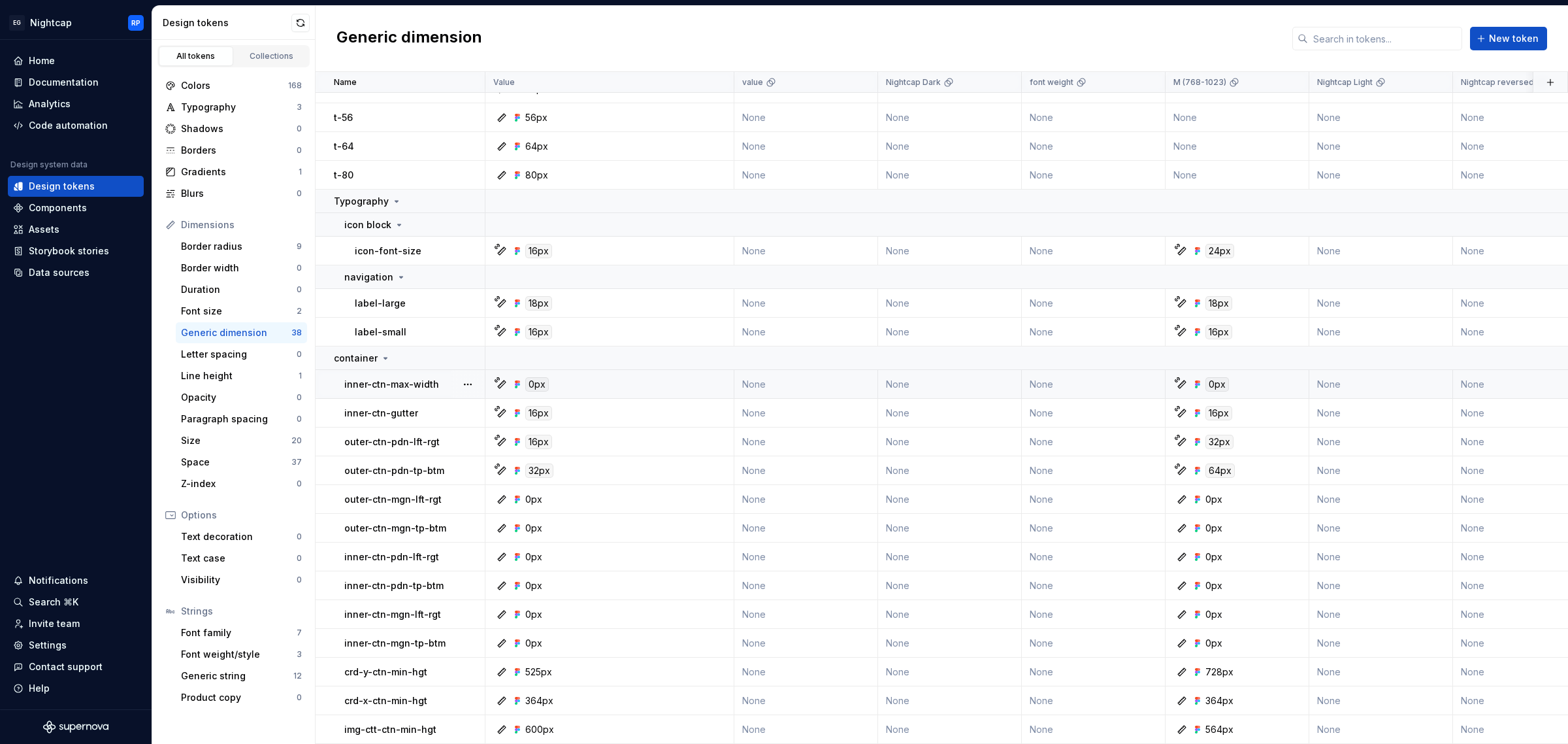
scroll to position [544, 0]
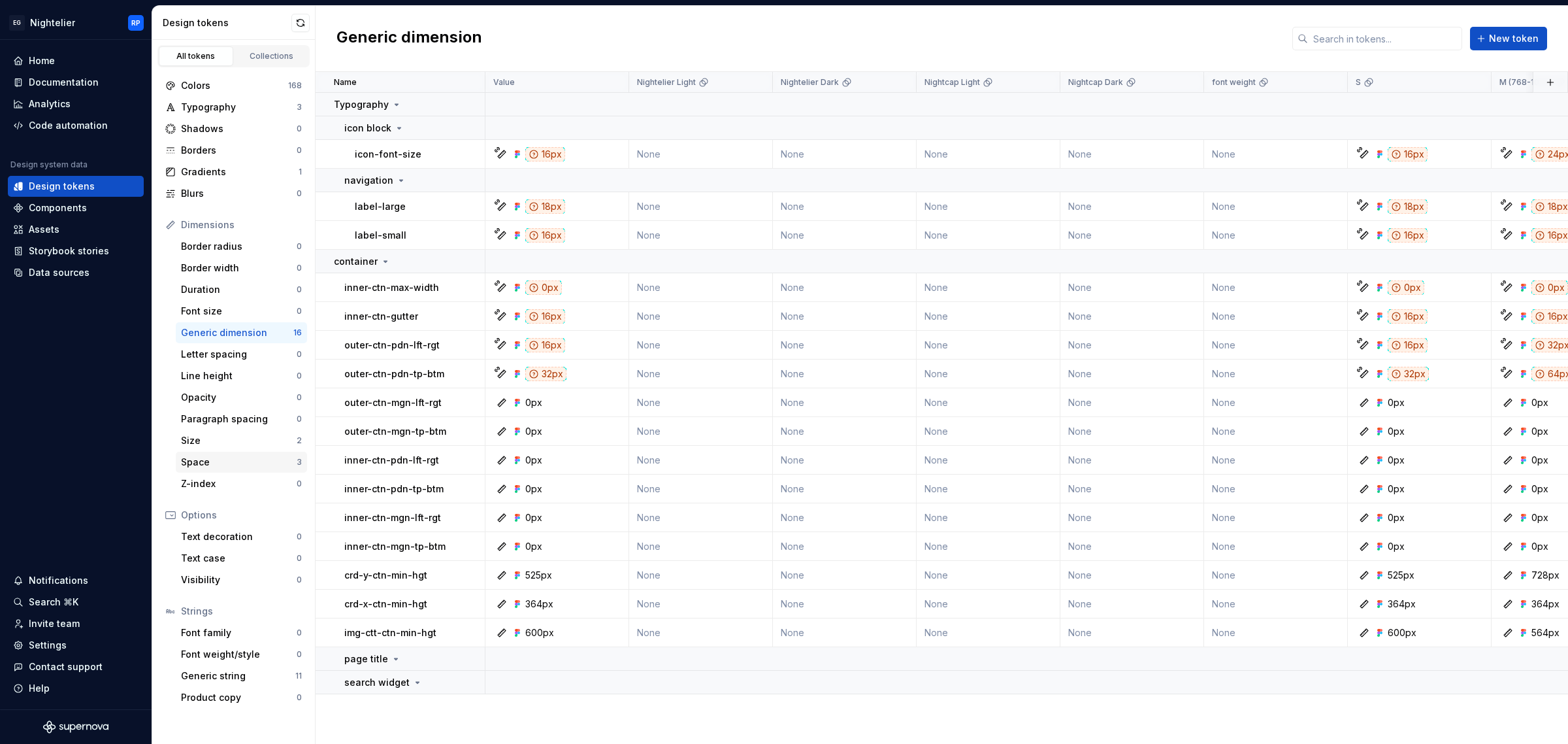
click at [223, 463] on div "Space" at bounding box center [238, 462] width 116 height 13
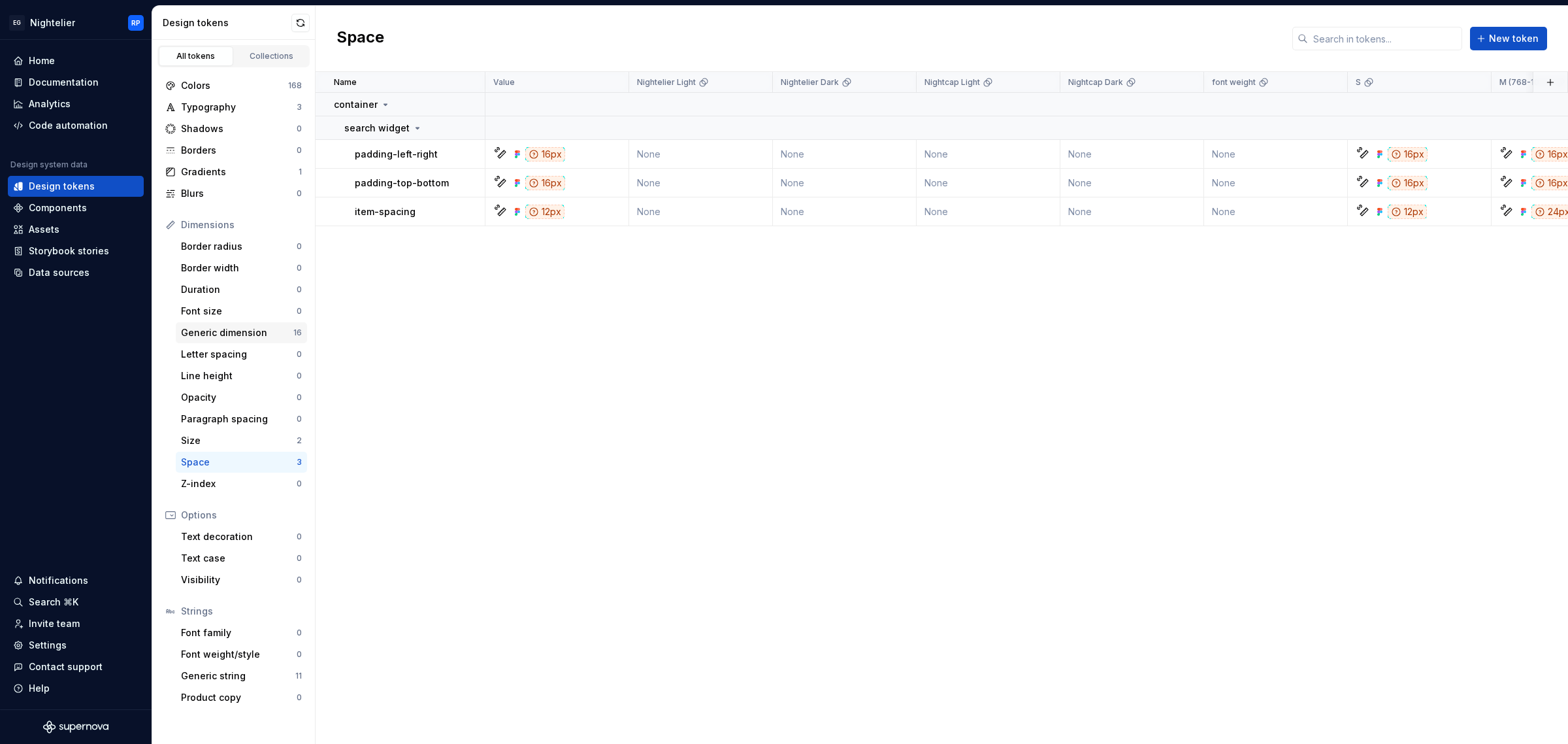
click at [244, 335] on div "Generic dimension" at bounding box center [237, 332] width 112 height 13
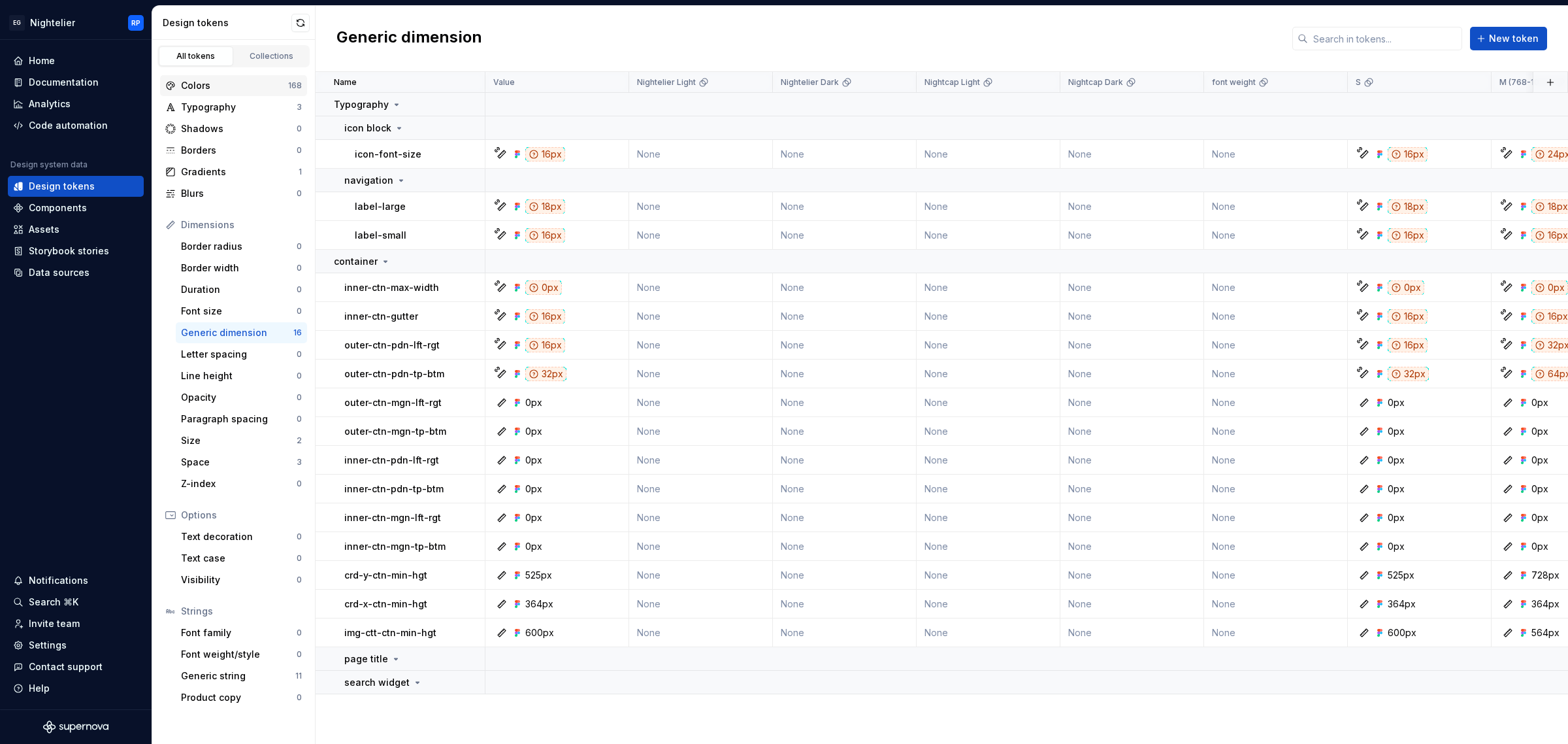
click at [271, 87] on div "Colors" at bounding box center [235, 86] width 107 height 13
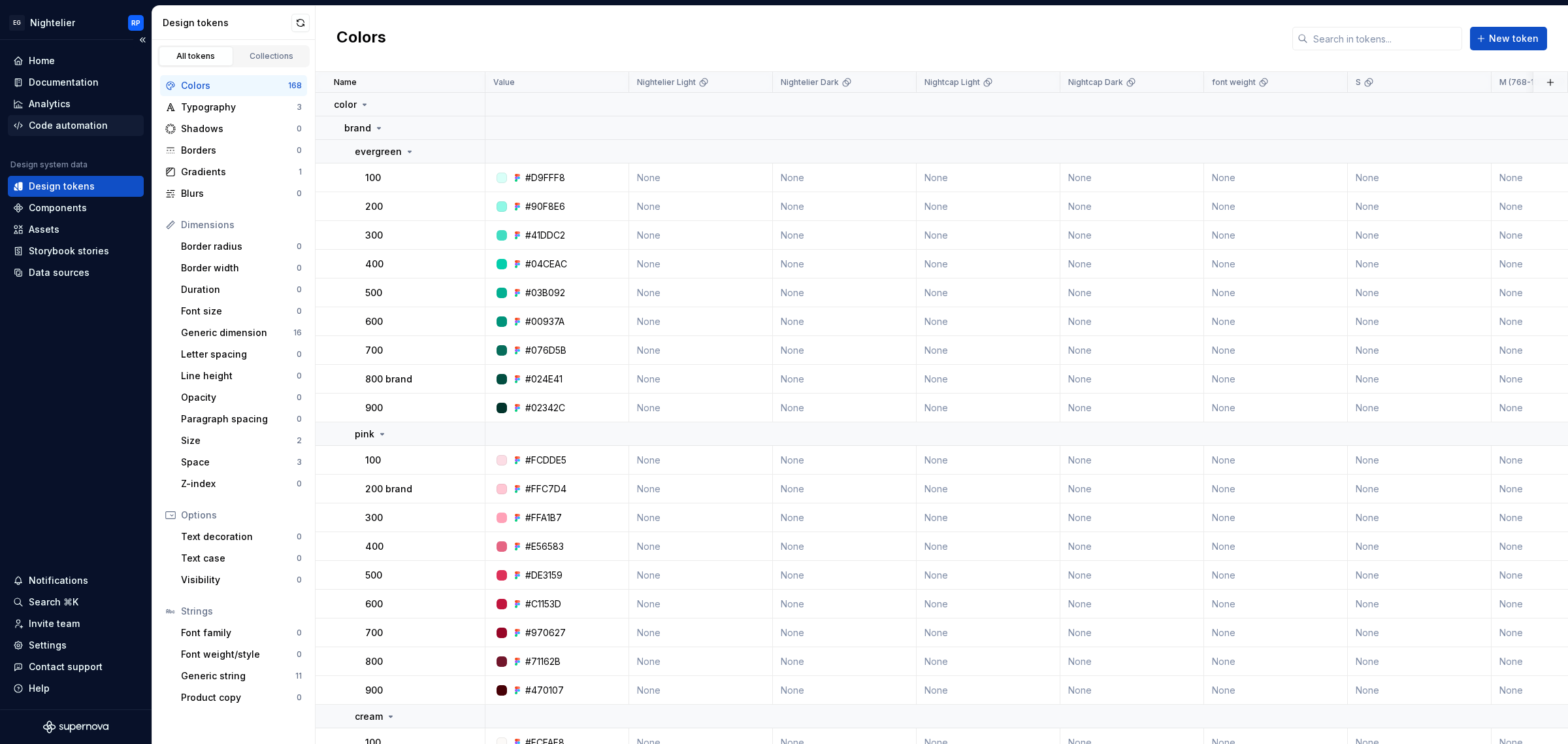
click at [94, 122] on div "Code automation" at bounding box center [68, 126] width 79 height 13
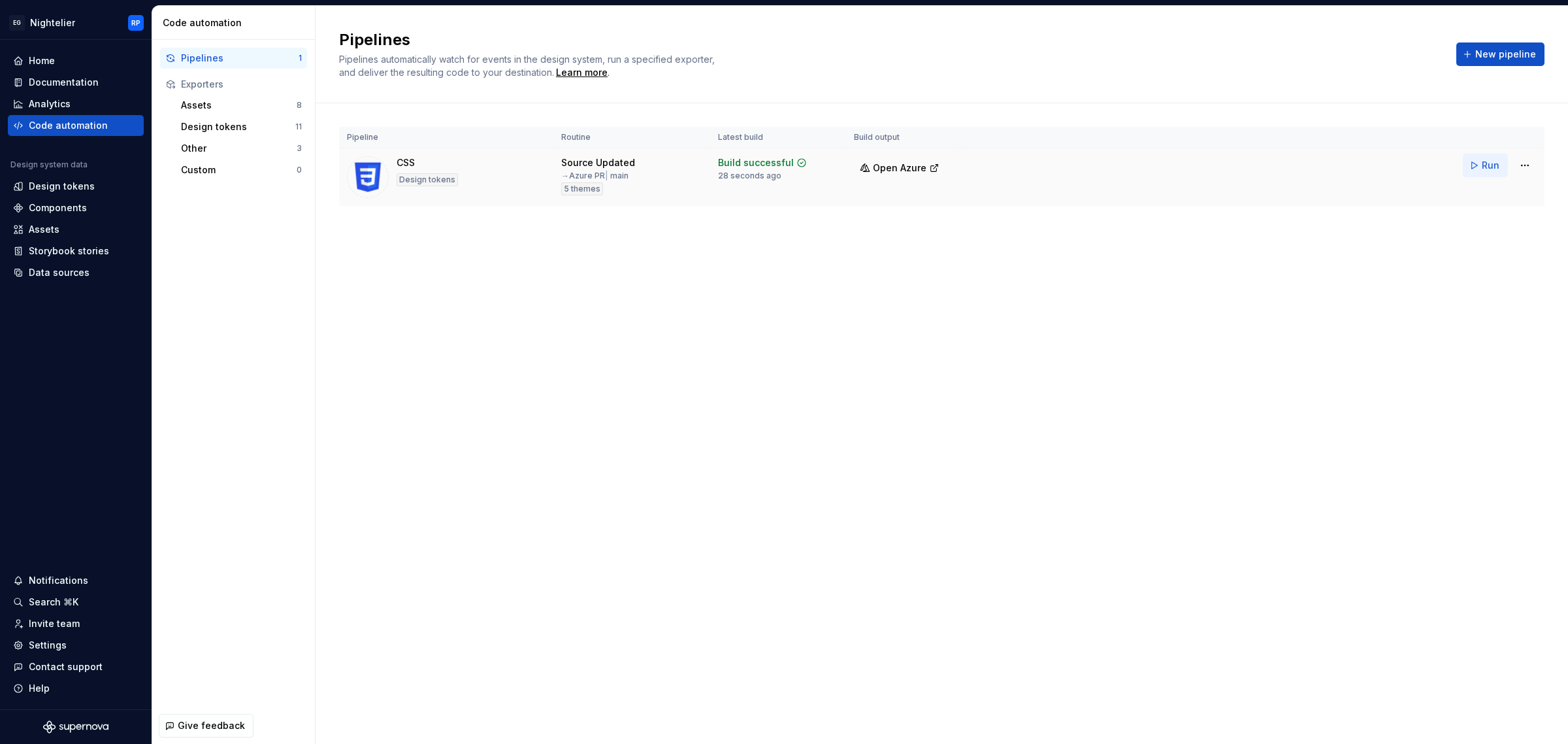
click at [1483, 160] on span "Run" at bounding box center [1490, 165] width 17 height 13
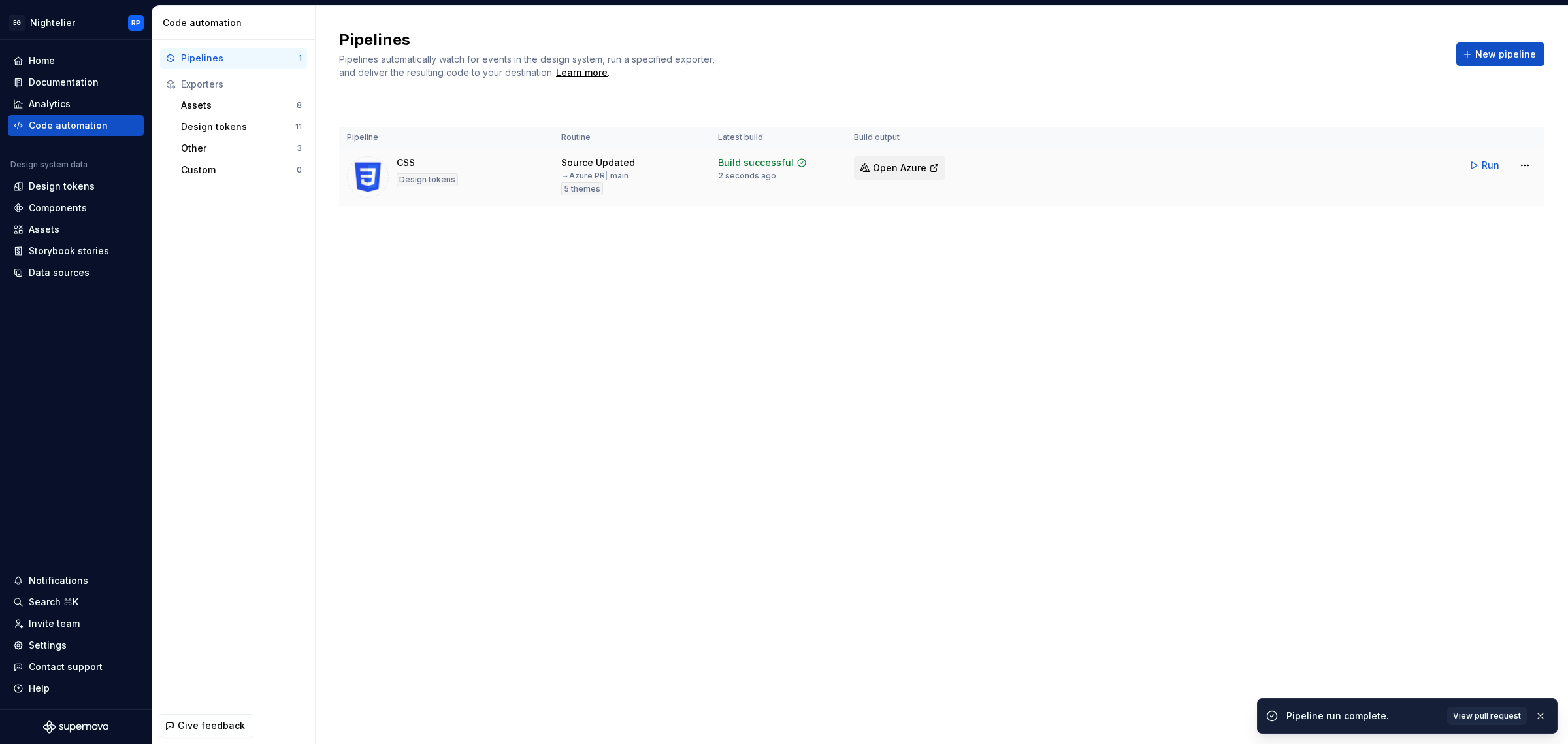
click at [899, 173] on span "Open Azure" at bounding box center [899, 168] width 54 height 13
